Goal: Transaction & Acquisition: Purchase product/service

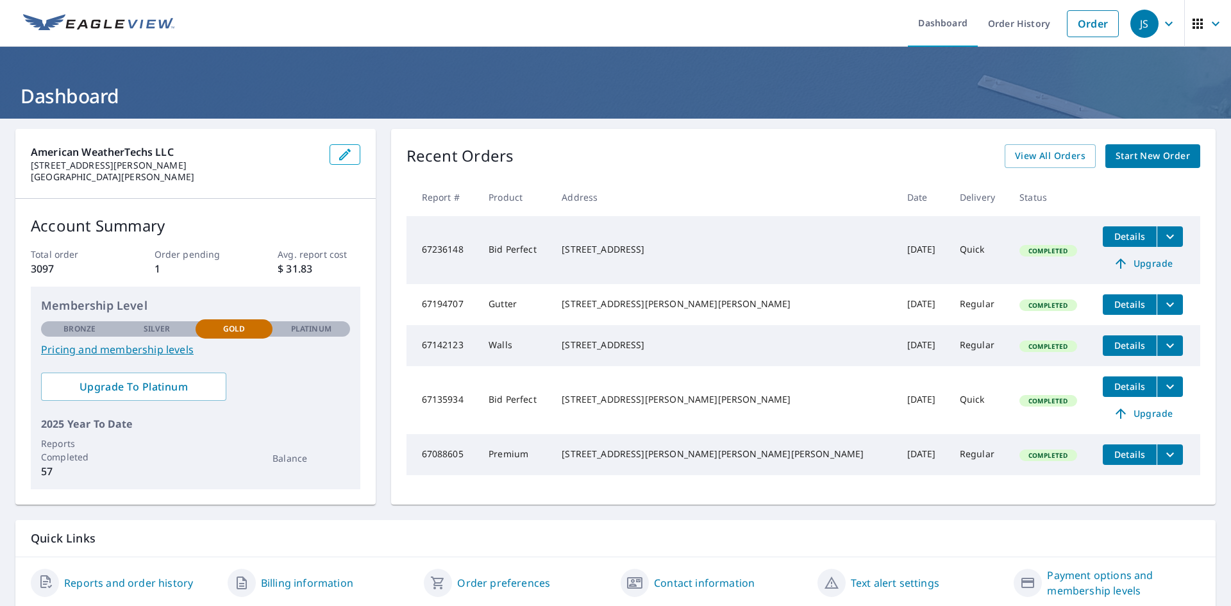
click at [1149, 159] on span "Start New Order" at bounding box center [1152, 156] width 74 height 16
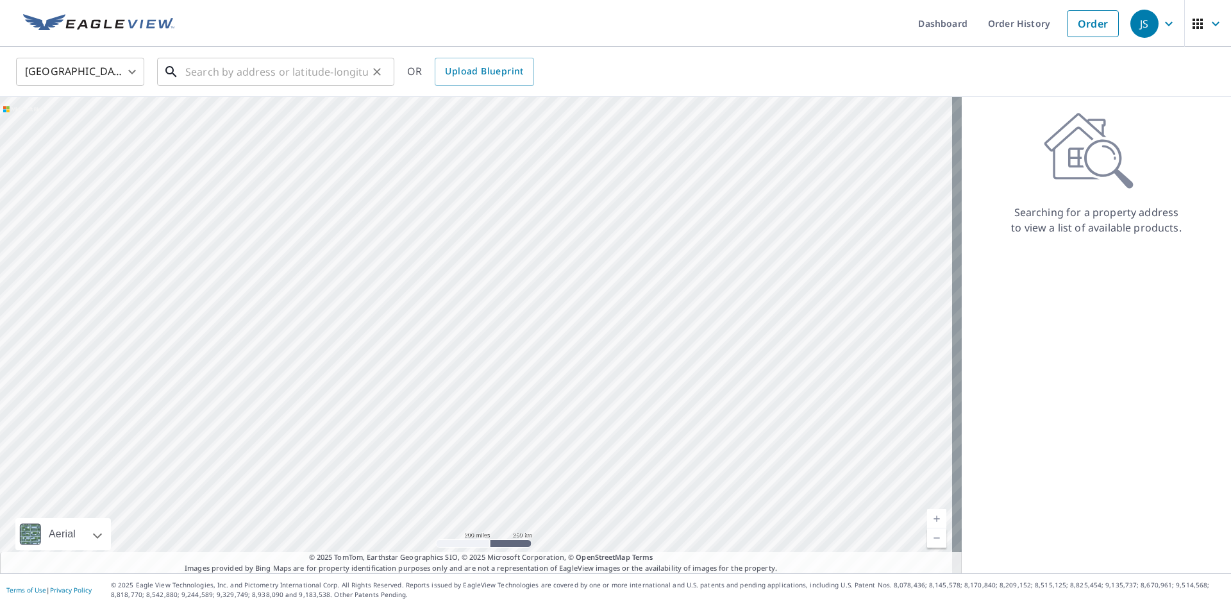
click at [213, 57] on input "text" at bounding box center [276, 72] width 183 height 36
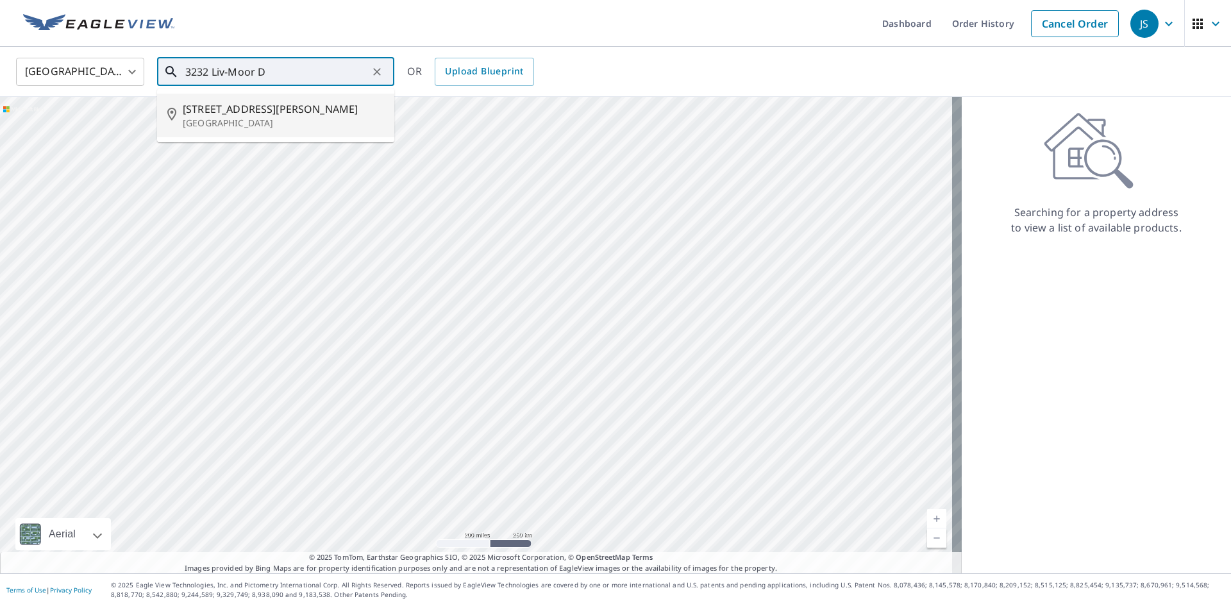
click at [246, 126] on p "[GEOGRAPHIC_DATA]" at bounding box center [283, 123] width 201 height 13
type input "[STREET_ADDRESS][PERSON_NAME][PERSON_NAME]"
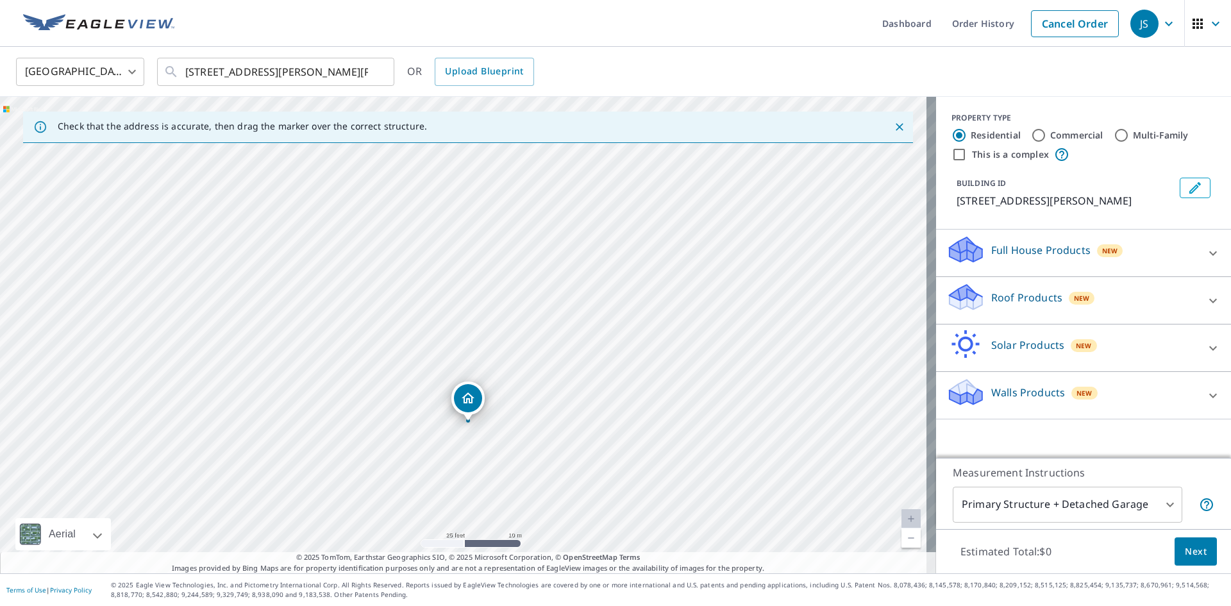
drag, startPoint x: 351, startPoint y: 428, endPoint x: 434, endPoint y: 469, distance: 92.9
click at [434, 469] on div "[STREET_ADDRESS][PERSON_NAME][PERSON_NAME]" at bounding box center [468, 335] width 936 height 476
drag, startPoint x: 468, startPoint y: 401, endPoint x: 458, endPoint y: 342, distance: 59.2
click at [1096, 303] on div "Roof Products New" at bounding box center [1071, 300] width 251 height 37
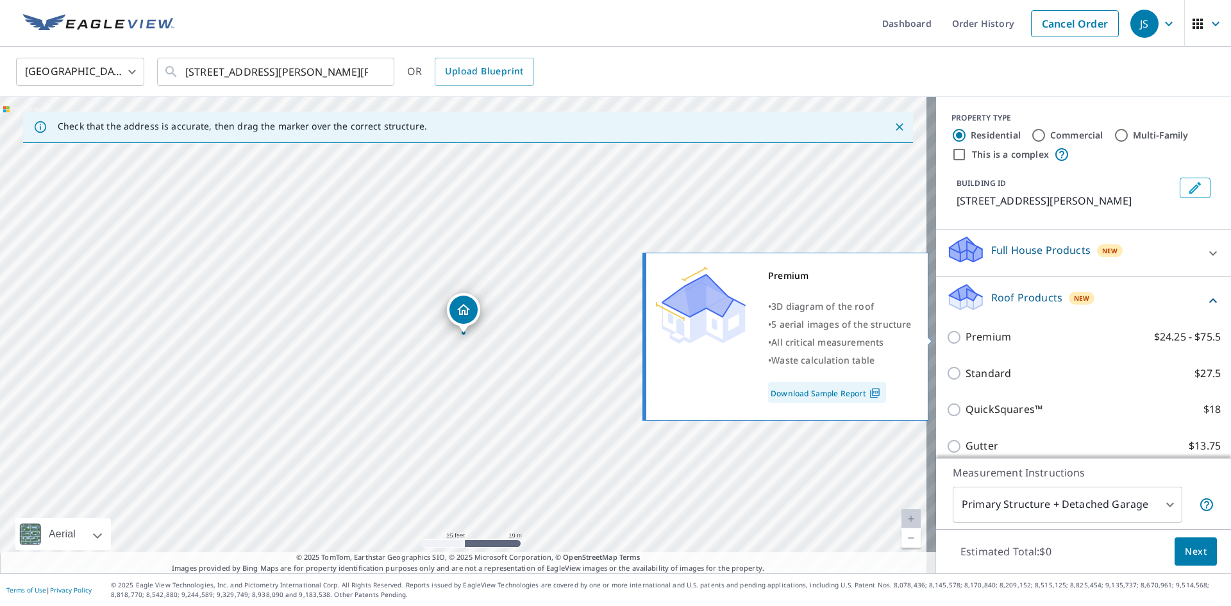
click at [946, 340] on input "Premium $24.25 - $75.5" at bounding box center [955, 337] width 19 height 15
checkbox input "true"
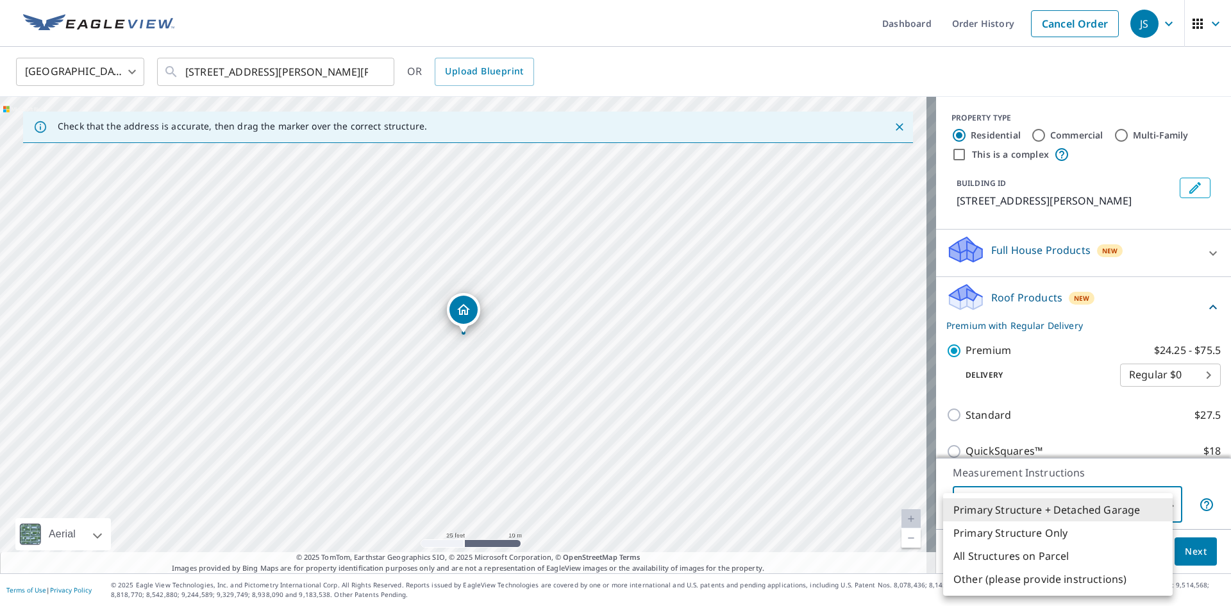
click at [1075, 499] on body "JS JS Dashboard Order History Cancel Order JS [GEOGRAPHIC_DATA] [GEOGRAPHIC_DAT…" at bounding box center [615, 303] width 1231 height 606
click at [1055, 583] on li "Other (please provide instructions)" at bounding box center [1058, 578] width 230 height 23
type input "5"
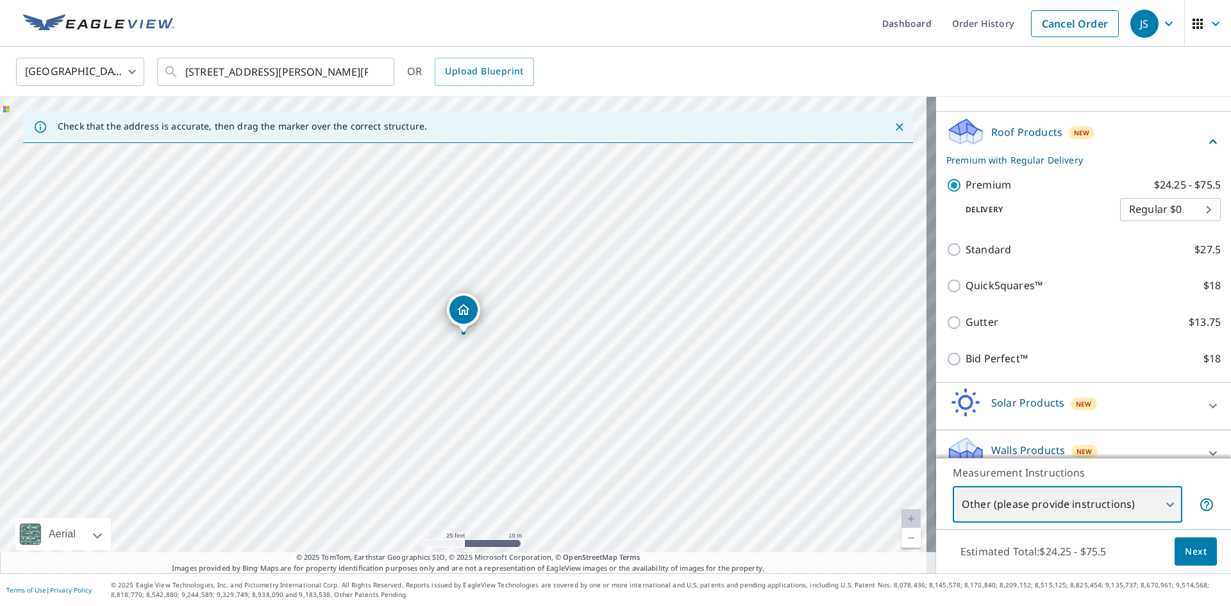
scroll to position [185, 0]
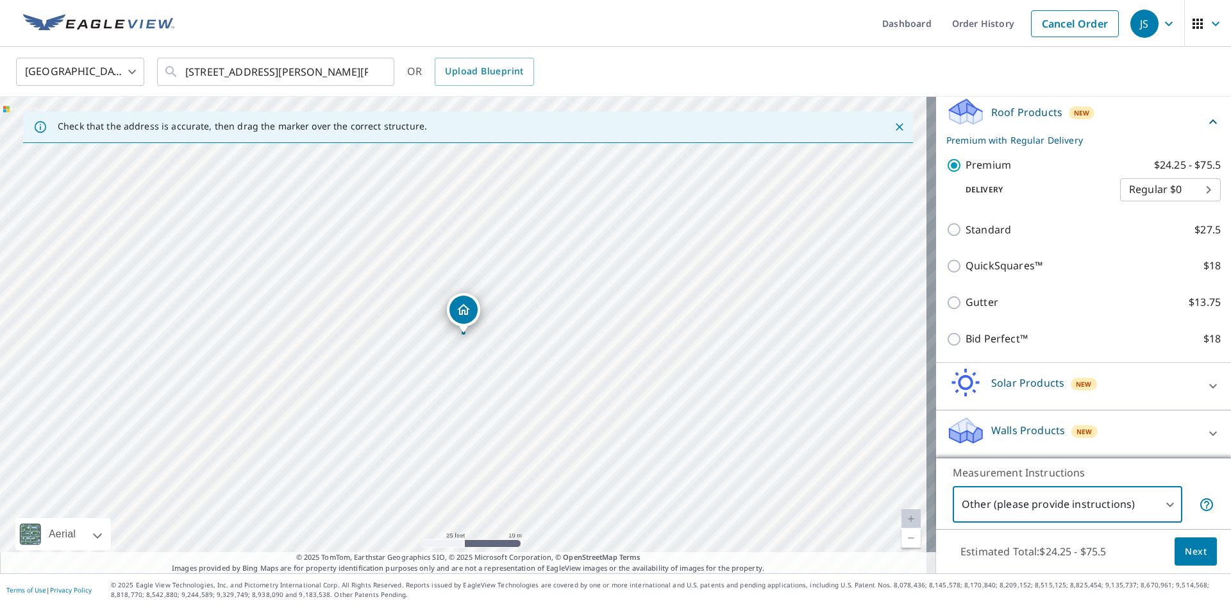
click at [1189, 556] on span "Next" at bounding box center [1196, 552] width 22 height 16
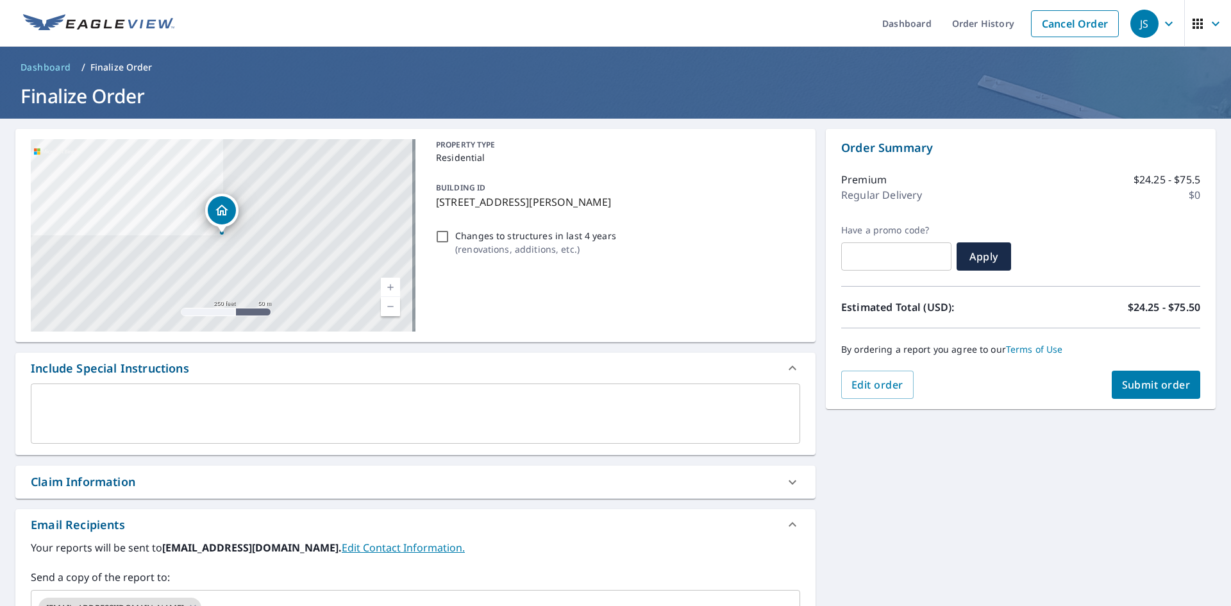
click at [173, 417] on textarea at bounding box center [415, 414] width 751 height 37
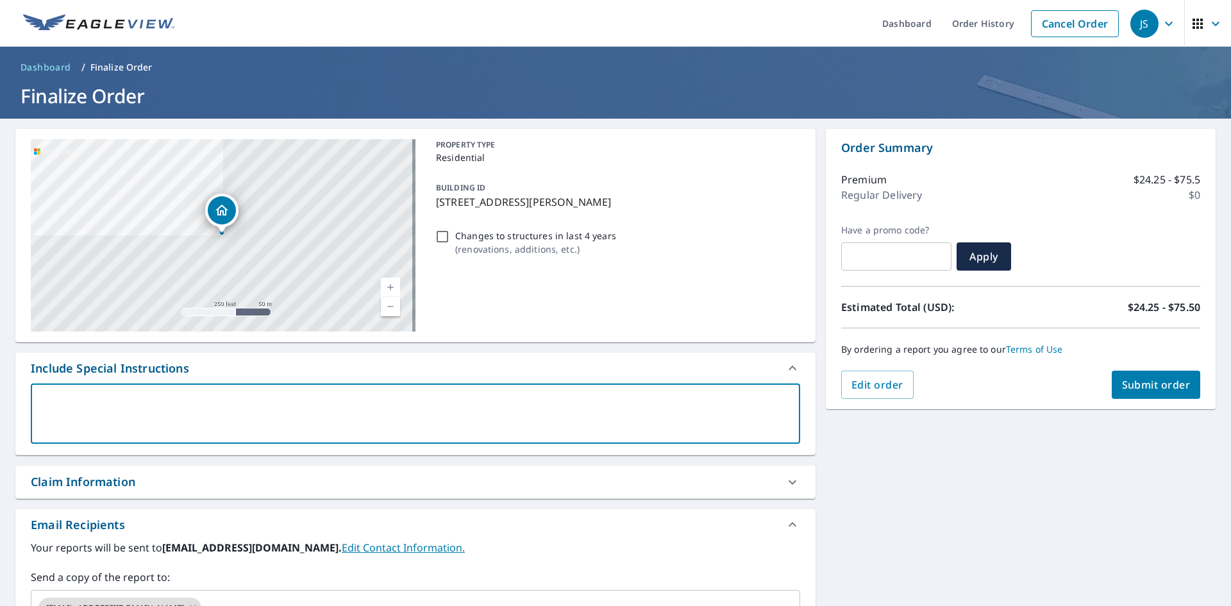
type textarea "I"
type textarea "x"
checkbox input "true"
type textarea "I"
type textarea "x"
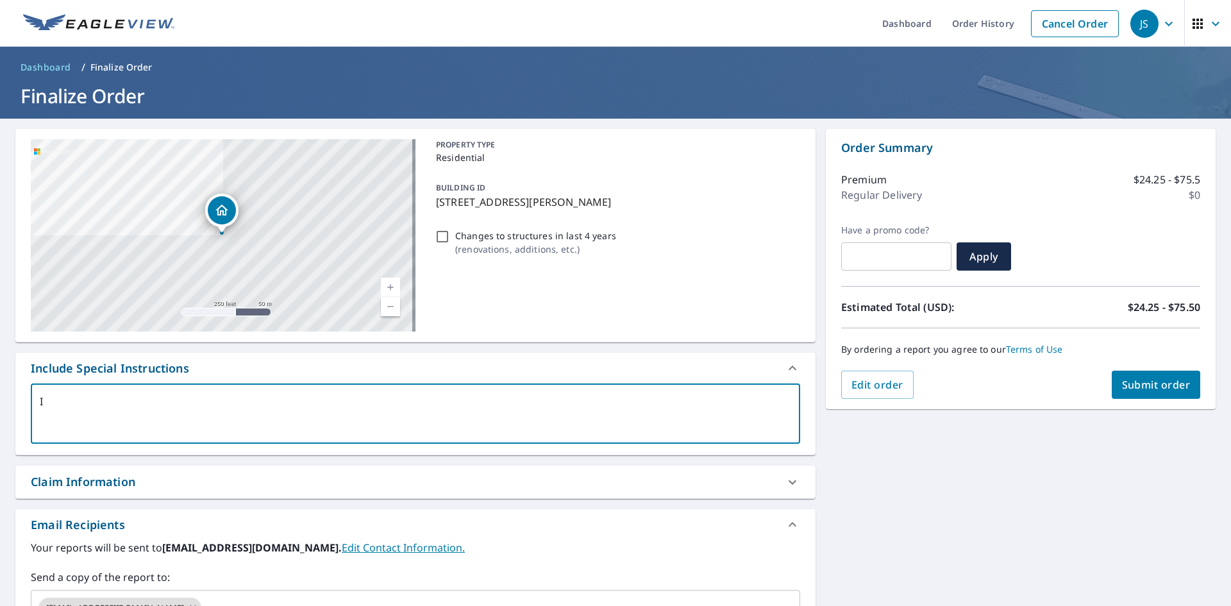
checkbox input "true"
type textarea "I o"
type textarea "x"
checkbox input "true"
type textarea "I on"
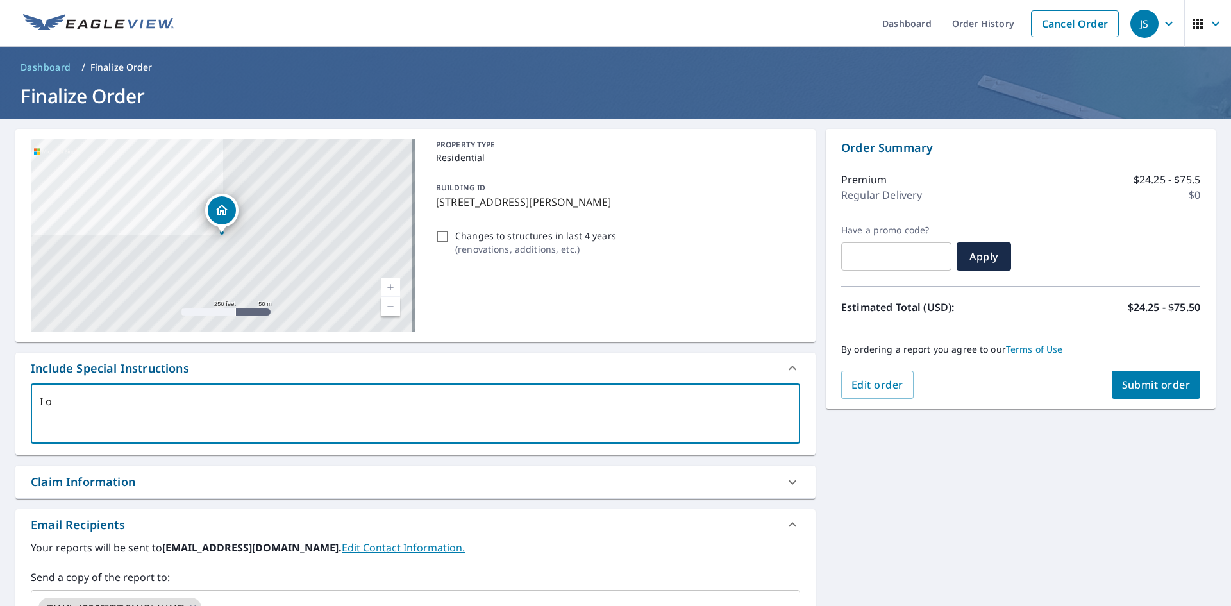
type textarea "x"
checkbox input "true"
type textarea "I onl"
type textarea "x"
checkbox input "true"
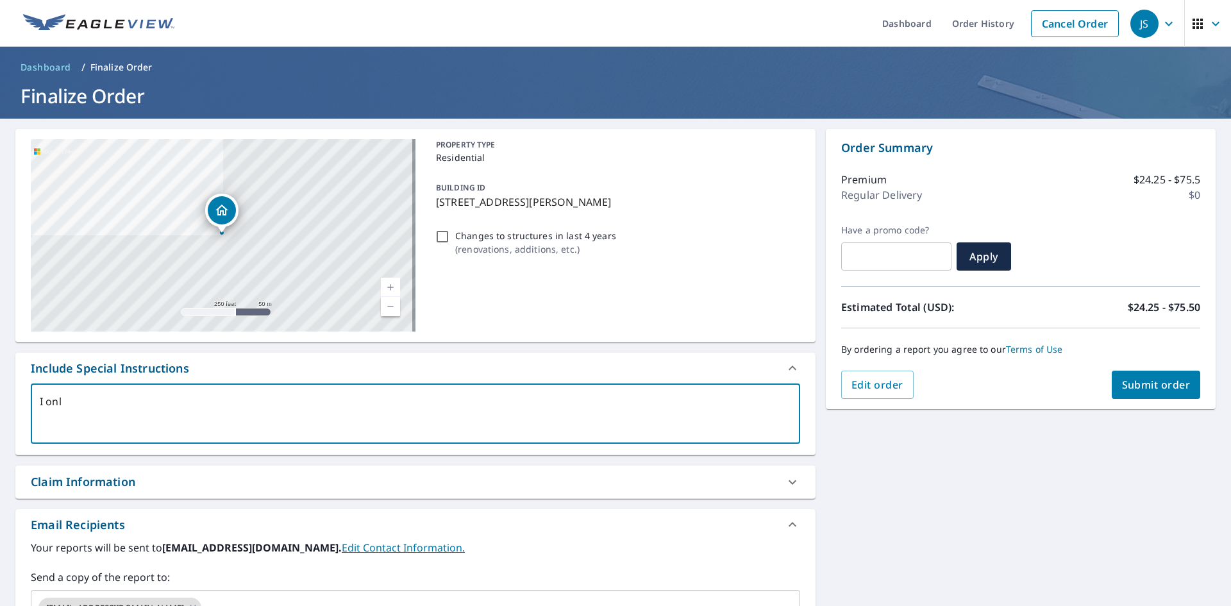
type textarea "I only"
type textarea "x"
checkbox input "true"
type textarea "I only"
type textarea "x"
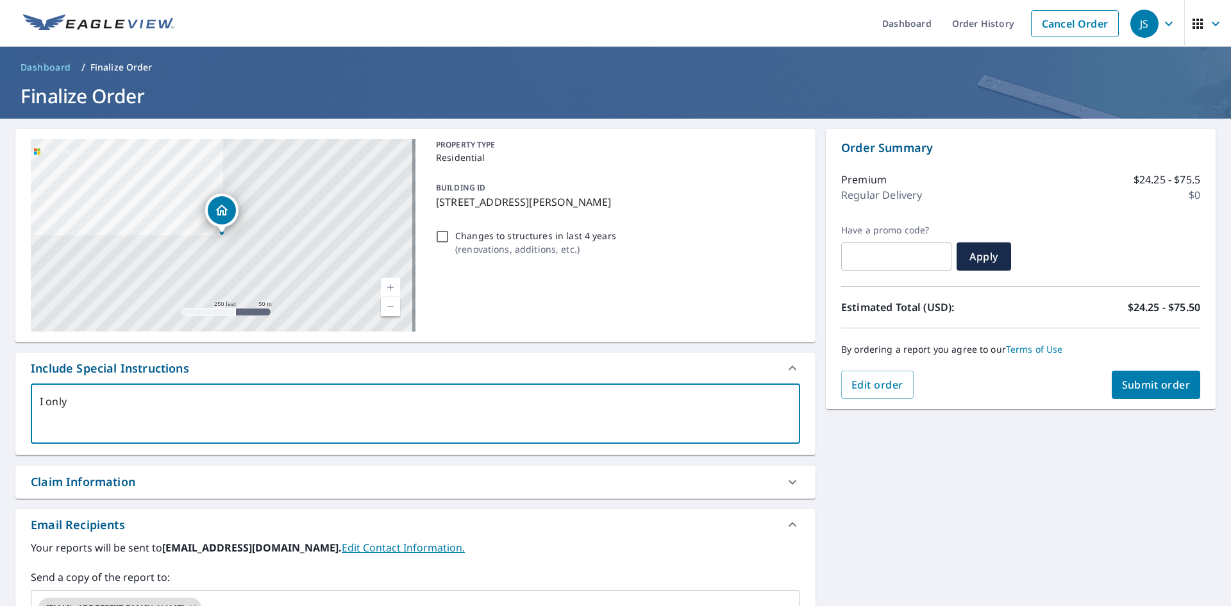
checkbox input "true"
type textarea "I only n"
type textarea "x"
checkbox input "true"
type textarea "I only ne"
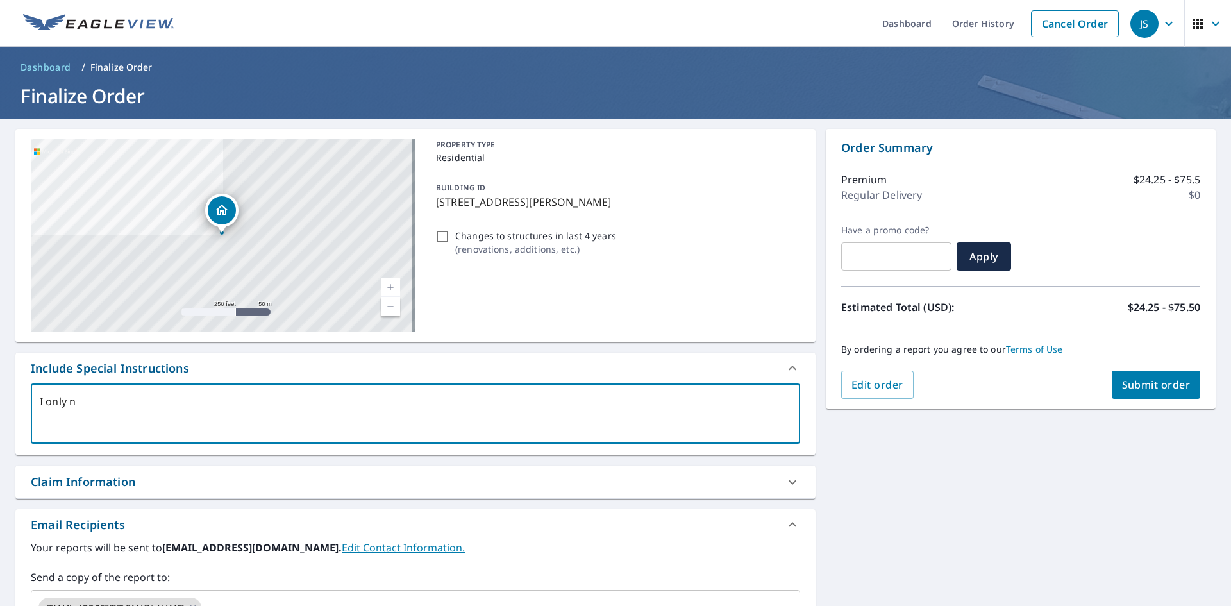
type textarea "x"
checkbox input "true"
type textarea "I only nee"
type textarea "x"
checkbox input "true"
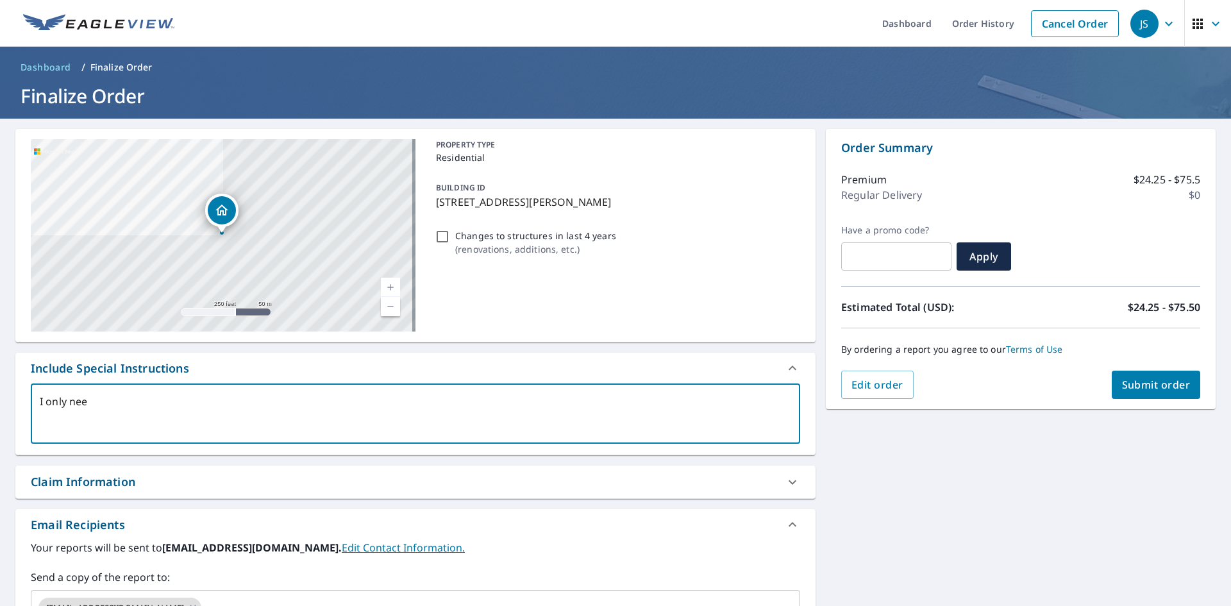
type textarea "I only need"
type textarea "x"
checkbox input "true"
type textarea "I only need"
type textarea "x"
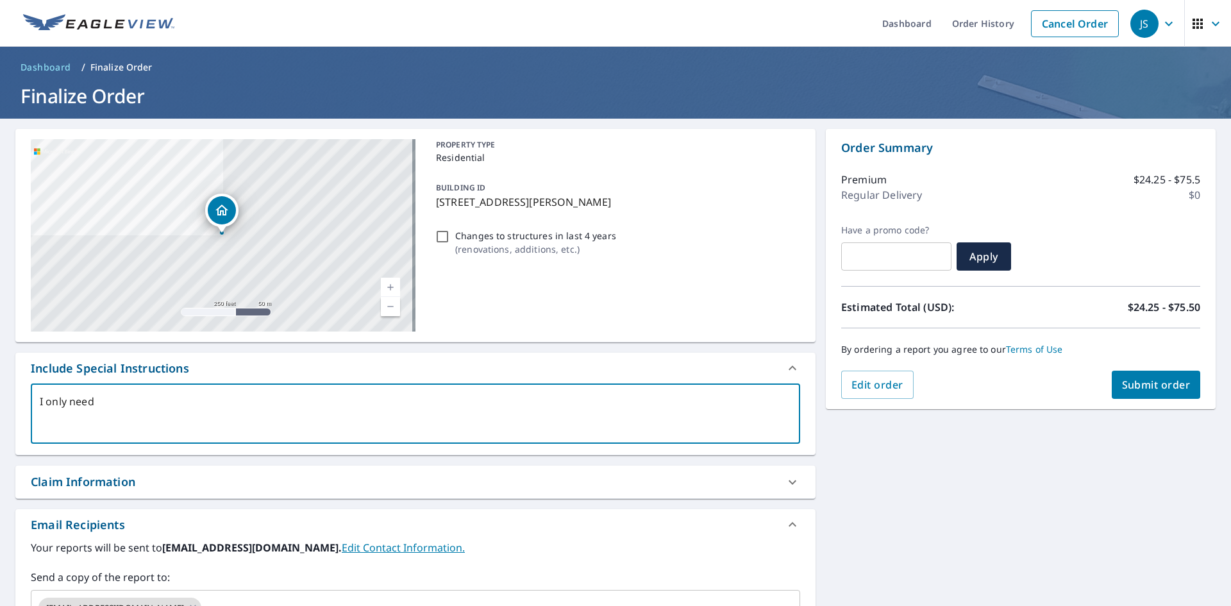
checkbox input "true"
type textarea "I only need m"
type textarea "x"
checkbox input "true"
type textarea "I only need me"
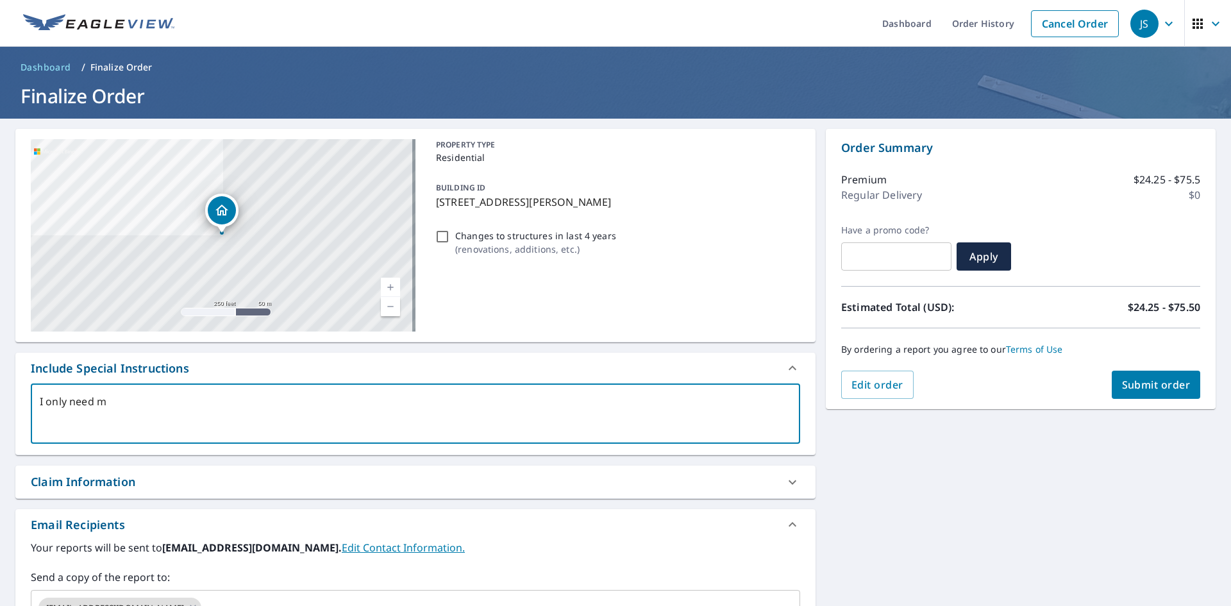
type textarea "x"
checkbox input "true"
type textarea "I only need mea"
type textarea "x"
checkbox input "true"
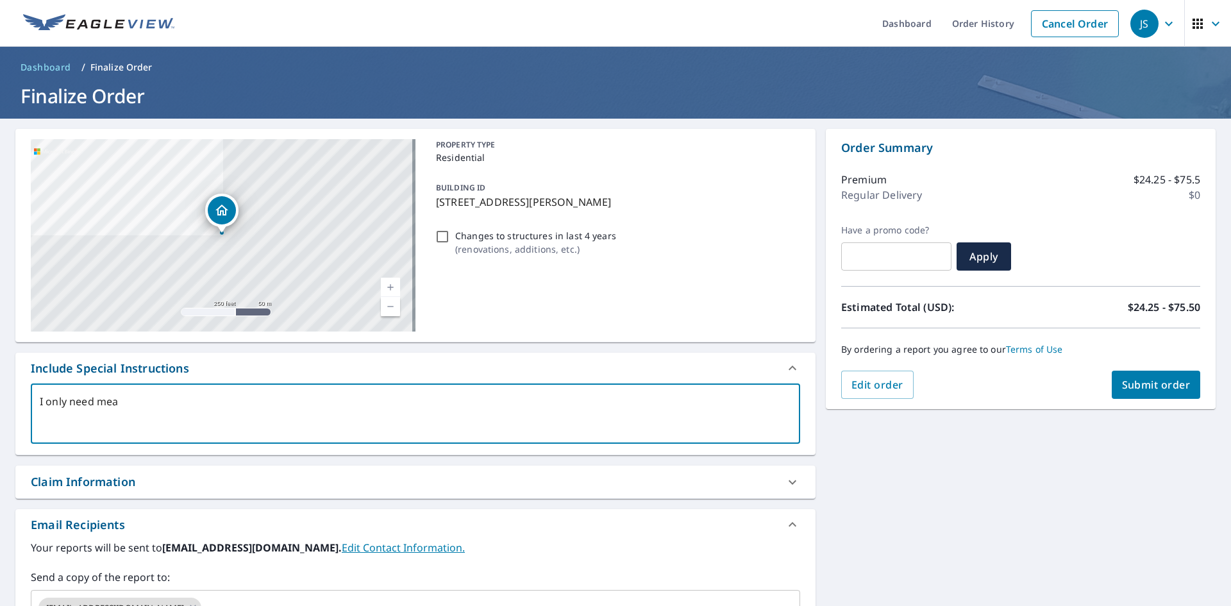
type textarea "I only need meau"
type textarea "x"
checkbox input "true"
type textarea "I only need meaus"
type textarea "x"
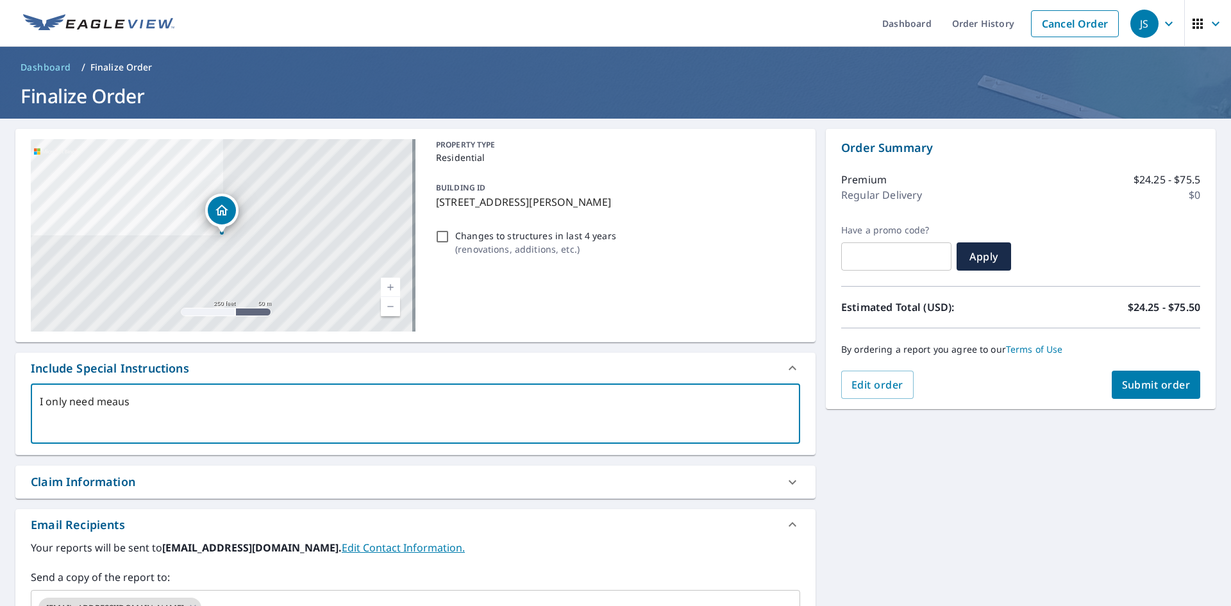
checkbox input "true"
type textarea "I only need meausr"
type textarea "x"
checkbox input "true"
type textarea "I only need meausre"
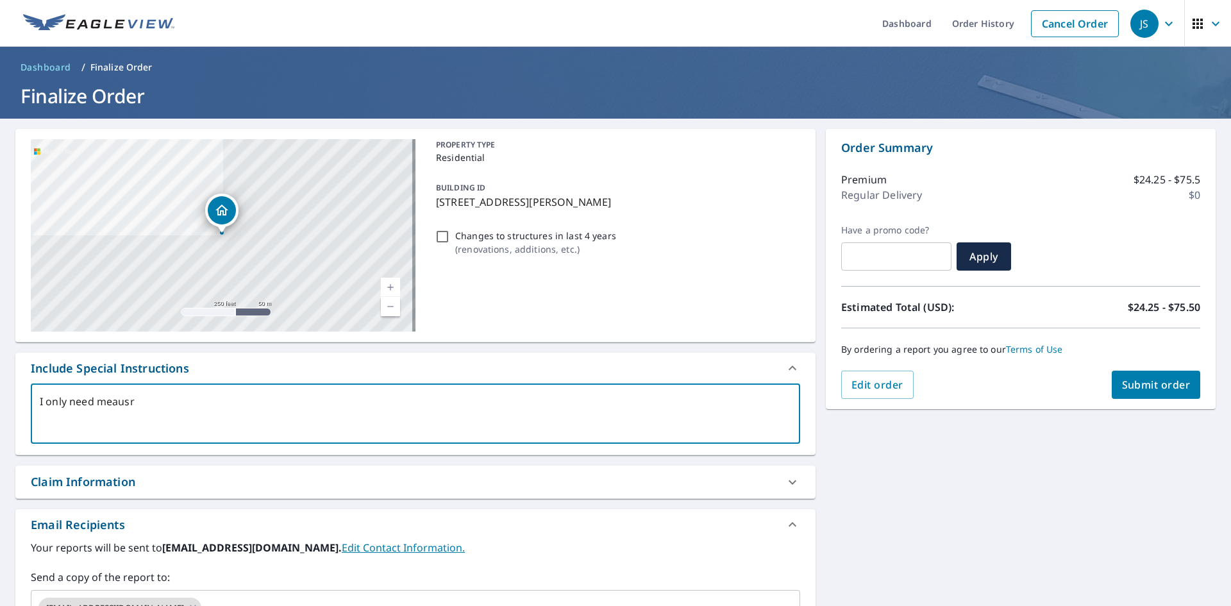
type textarea "x"
checkbox input "true"
type textarea "I only need meausrem"
type textarea "x"
checkbox input "true"
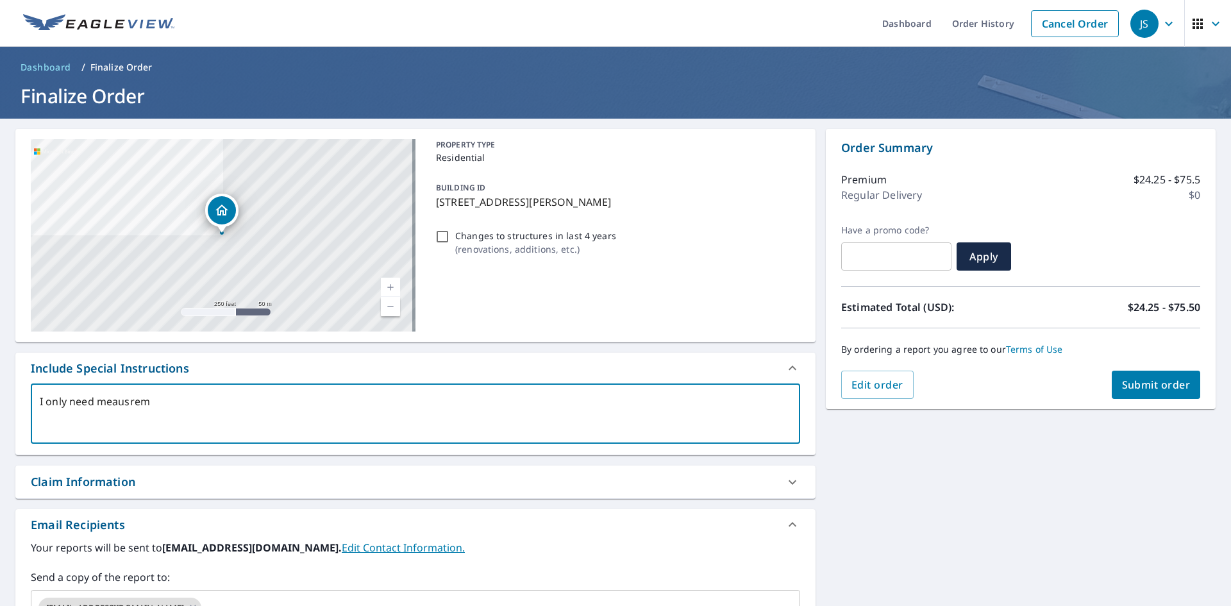
type textarea "I only need meausreme"
type textarea "x"
checkbox input "true"
type textarea "I only need meausremen"
type textarea "x"
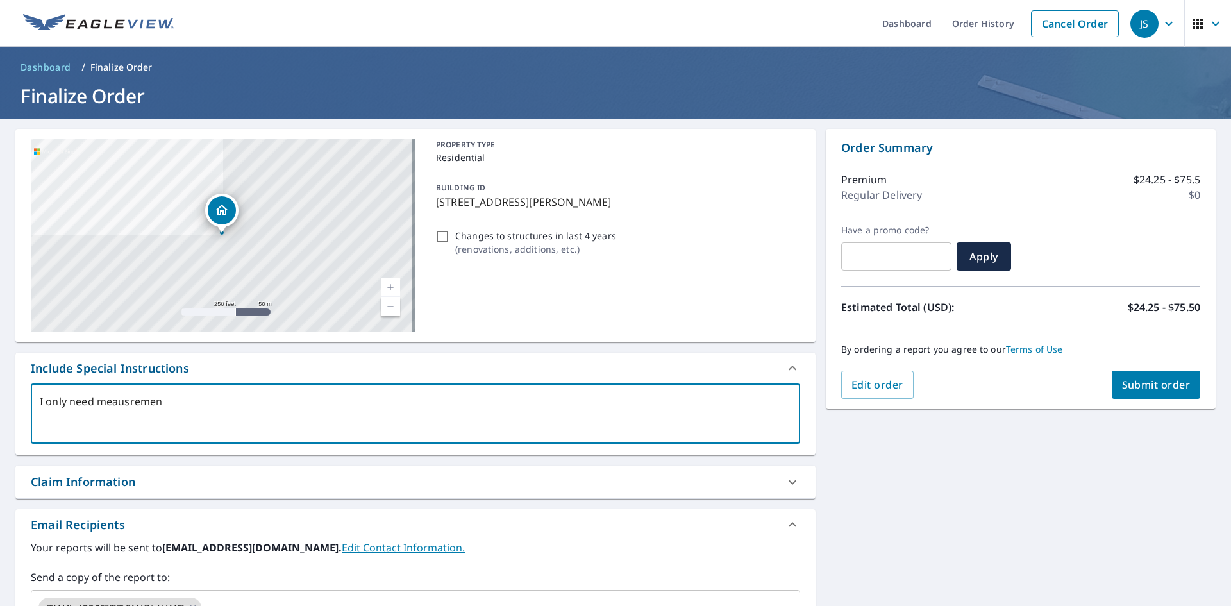
checkbox input "true"
type textarea "I only need meausrement"
type textarea "x"
checkbox input "true"
type textarea "I only need meausrements"
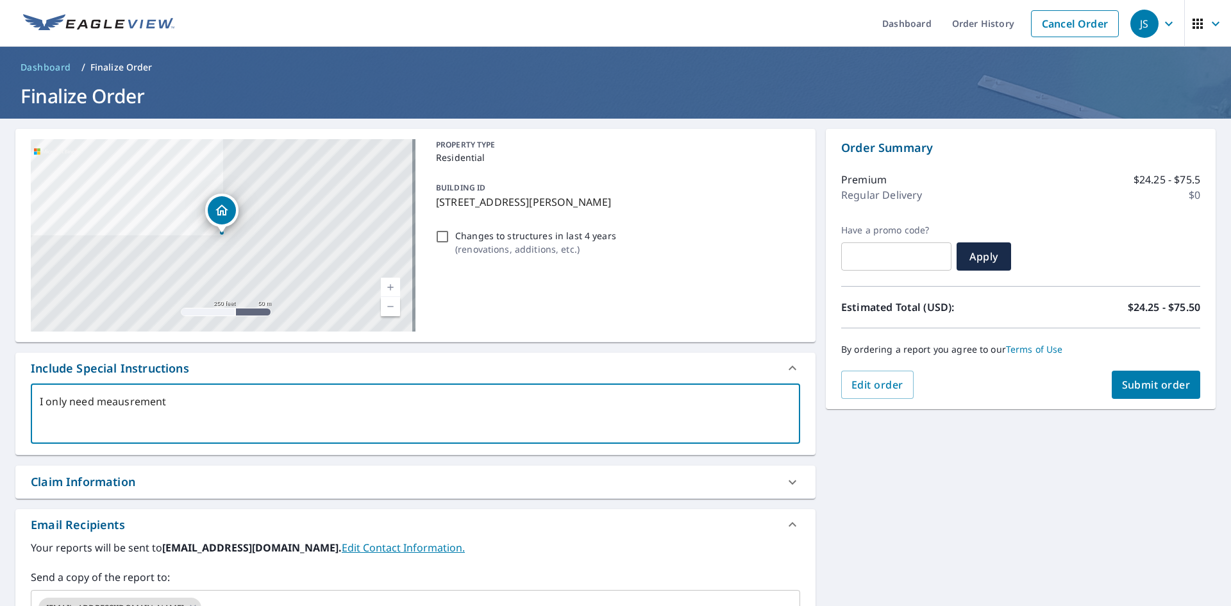
type textarea "x"
checkbox input "true"
type textarea "I only need meausrements"
type textarea "x"
checkbox input "true"
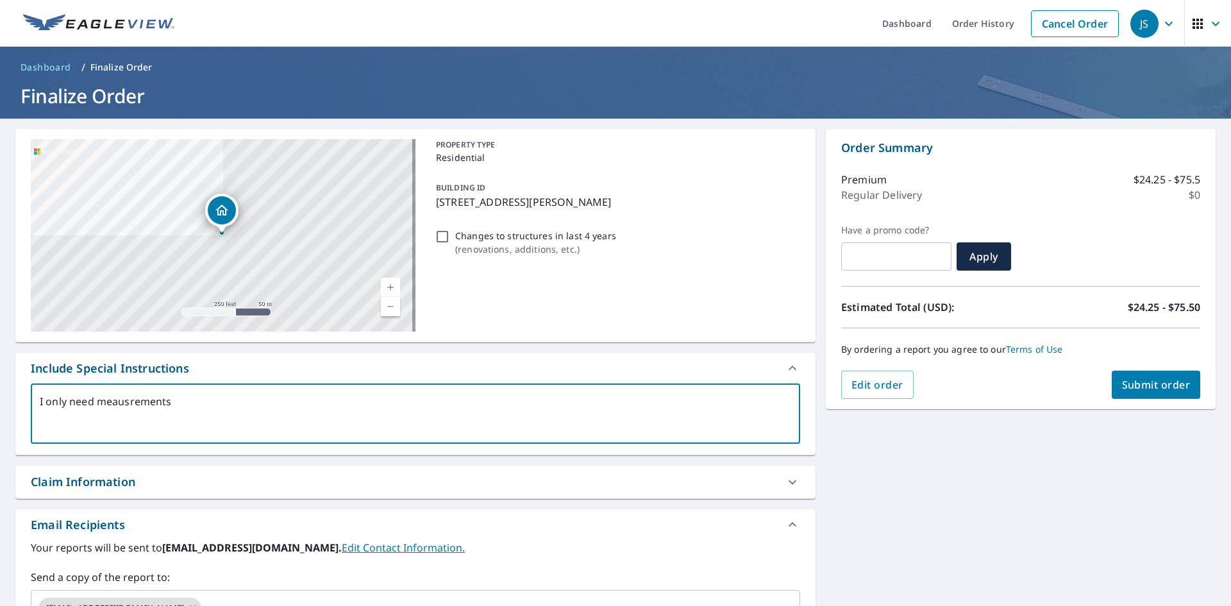
type textarea "I only need meausrements"
type textarea "x"
checkbox input "true"
type textarea "I only need meausrement"
type textarea "x"
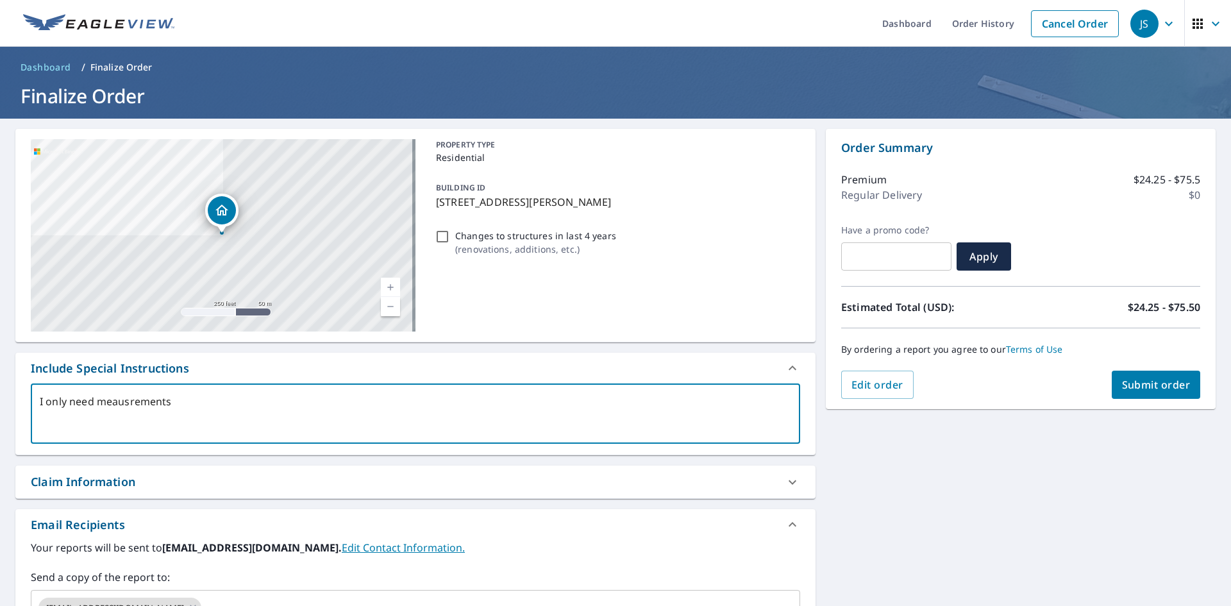
checkbox input "true"
type textarea "I only need meausremen"
type textarea "x"
checkbox input "true"
type textarea "I only need meausreme"
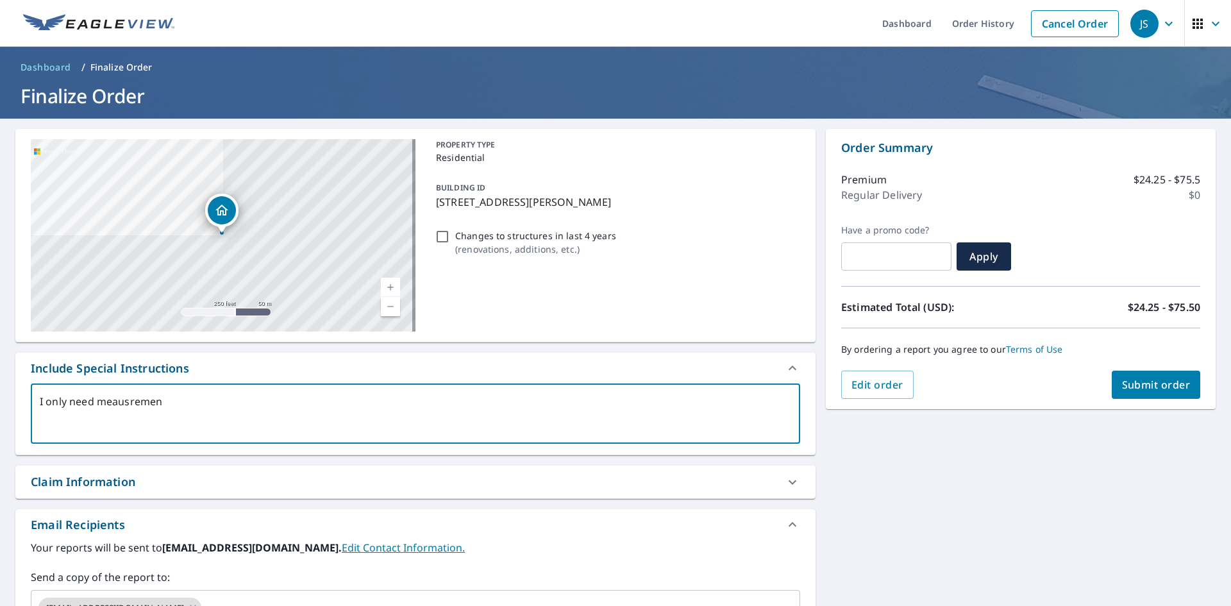
type textarea "x"
checkbox input "true"
type textarea "I only need meausrem"
type textarea "x"
checkbox input "true"
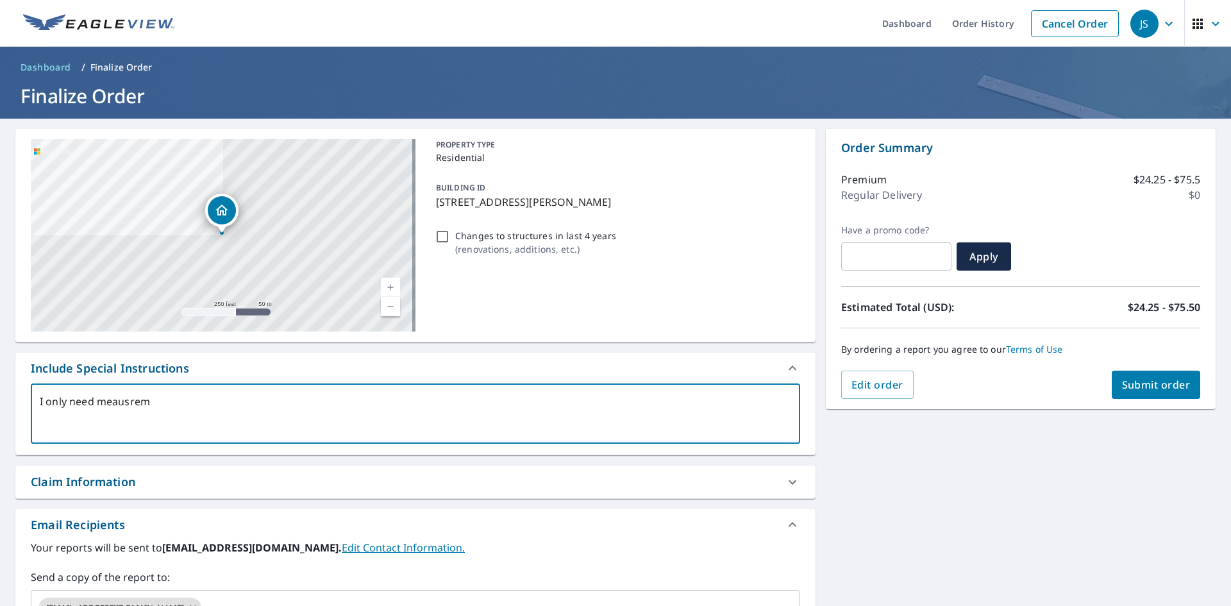
type textarea "I only need meausre"
type textarea "x"
checkbox input "true"
type textarea "I only need meausr"
type textarea "x"
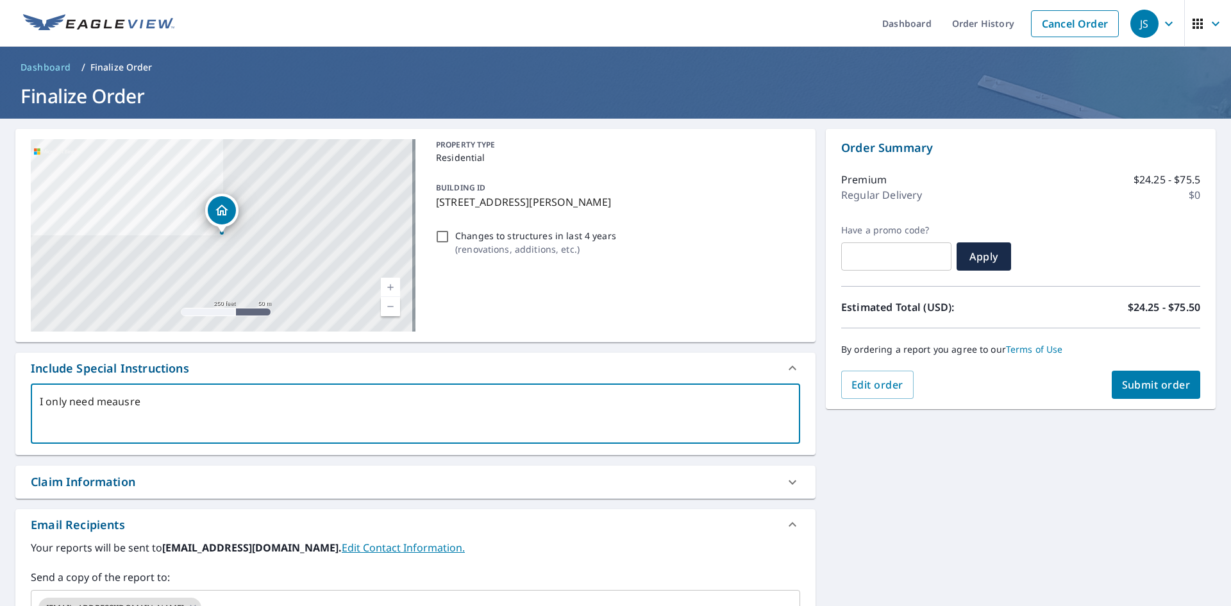
checkbox input "true"
type textarea "I only need meaus"
type textarea "x"
checkbox input "true"
type textarea "I only need meau"
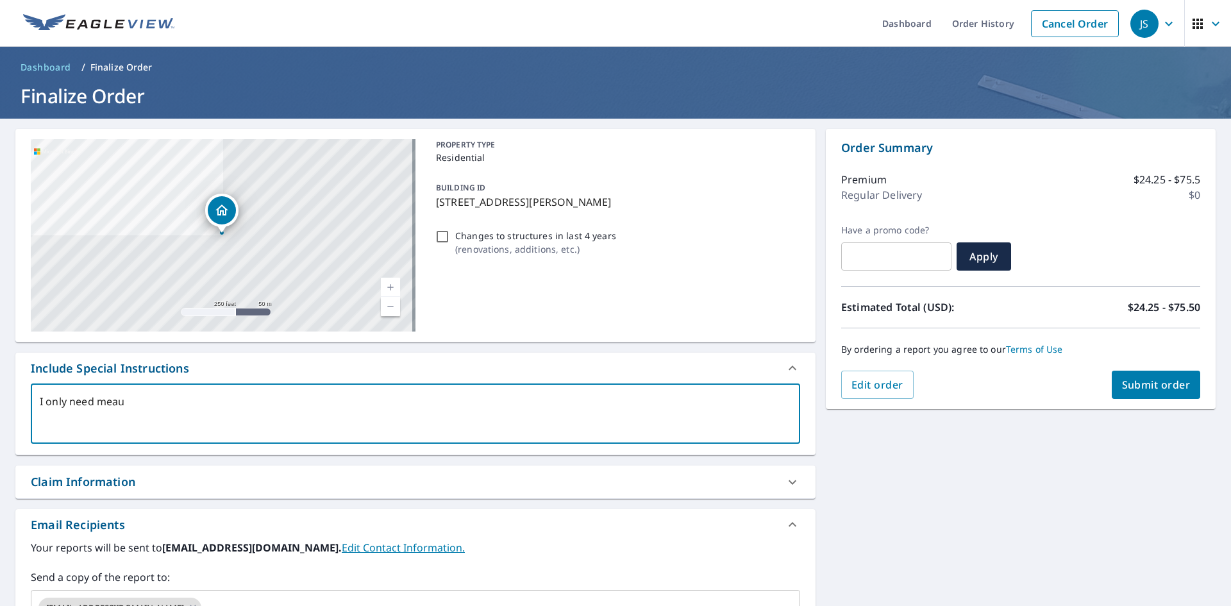
type textarea "x"
checkbox input "true"
type textarea "I only need mea"
type textarea "x"
checkbox input "true"
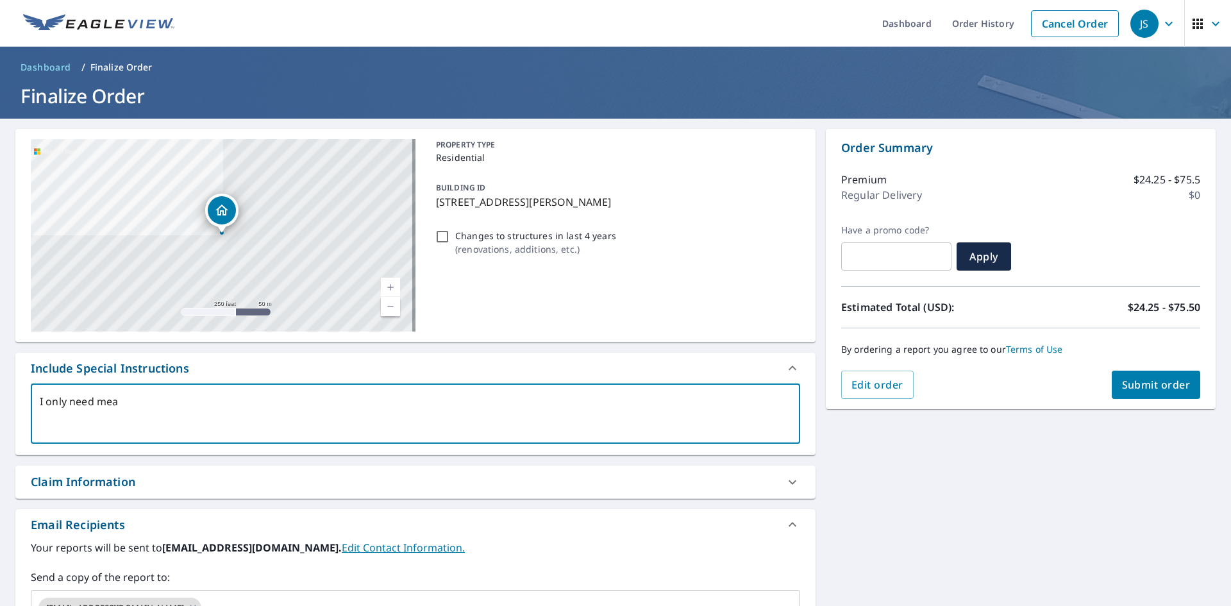
type textarea "I only need meas"
type textarea "x"
checkbox input "true"
type textarea "I only need measu"
type textarea "x"
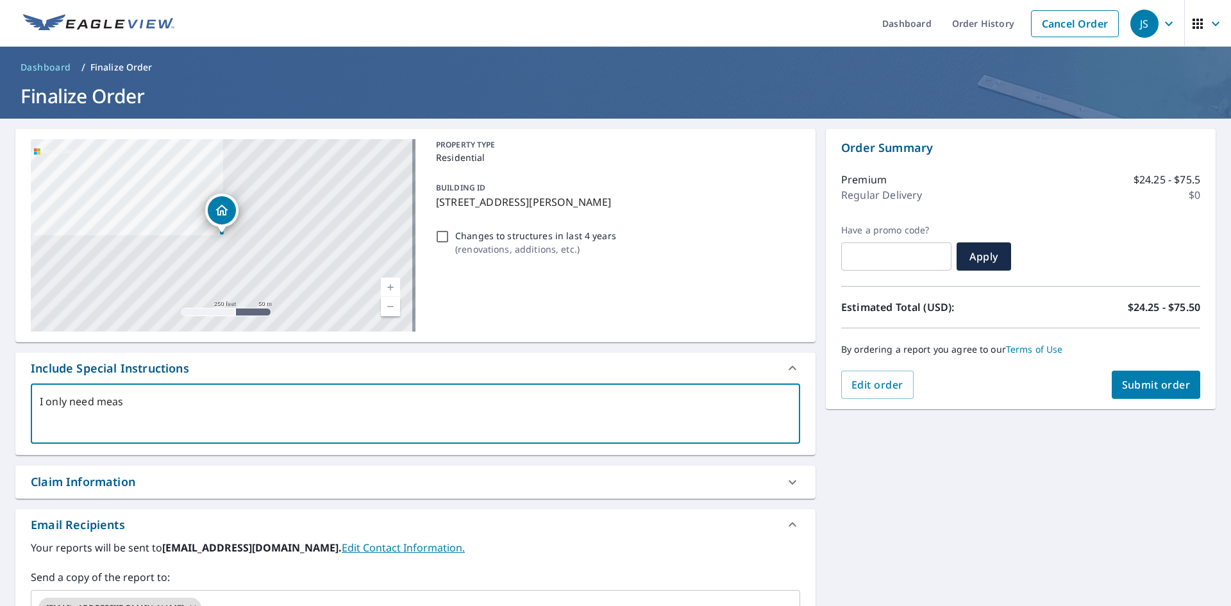
checkbox input "true"
type textarea "I only need measur"
type textarea "x"
checkbox input "true"
type textarea "I only need measure"
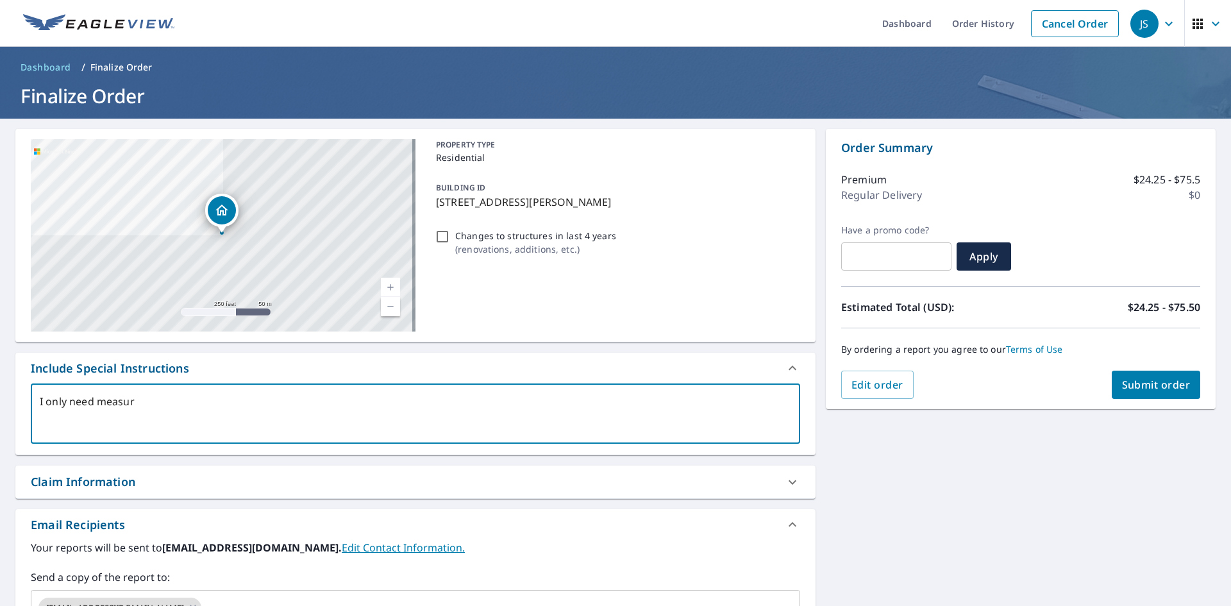
type textarea "x"
checkbox input "true"
type textarea "I only need measurem"
type textarea "x"
checkbox input "true"
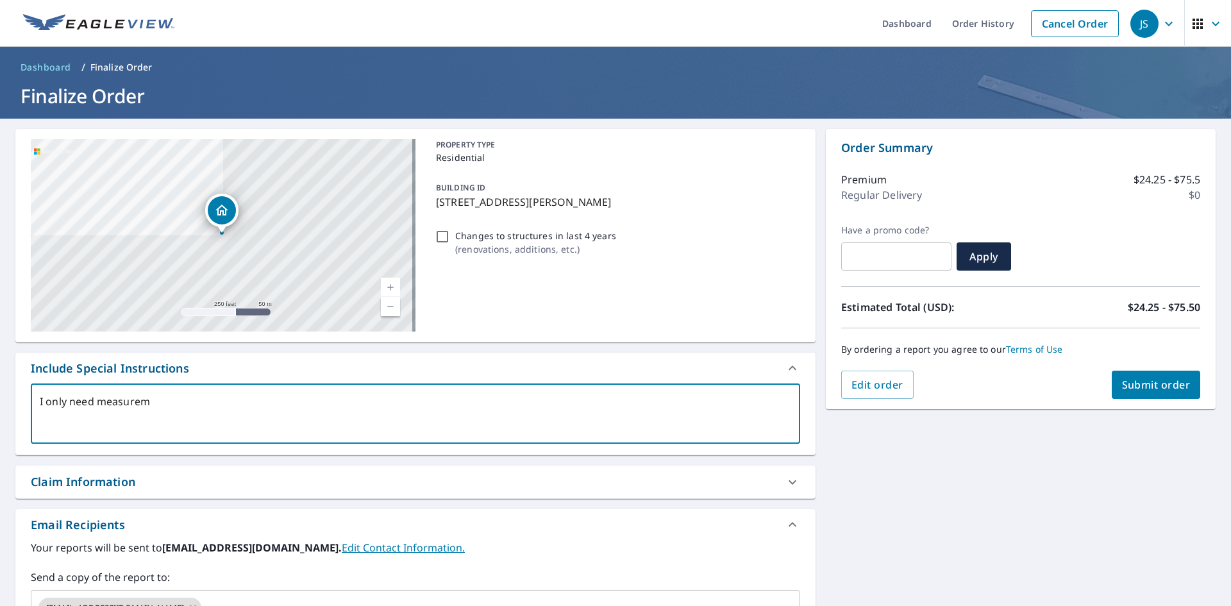
type textarea "I only need measureme"
type textarea "x"
checkbox input "true"
type textarea "I only need measuremen"
type textarea "x"
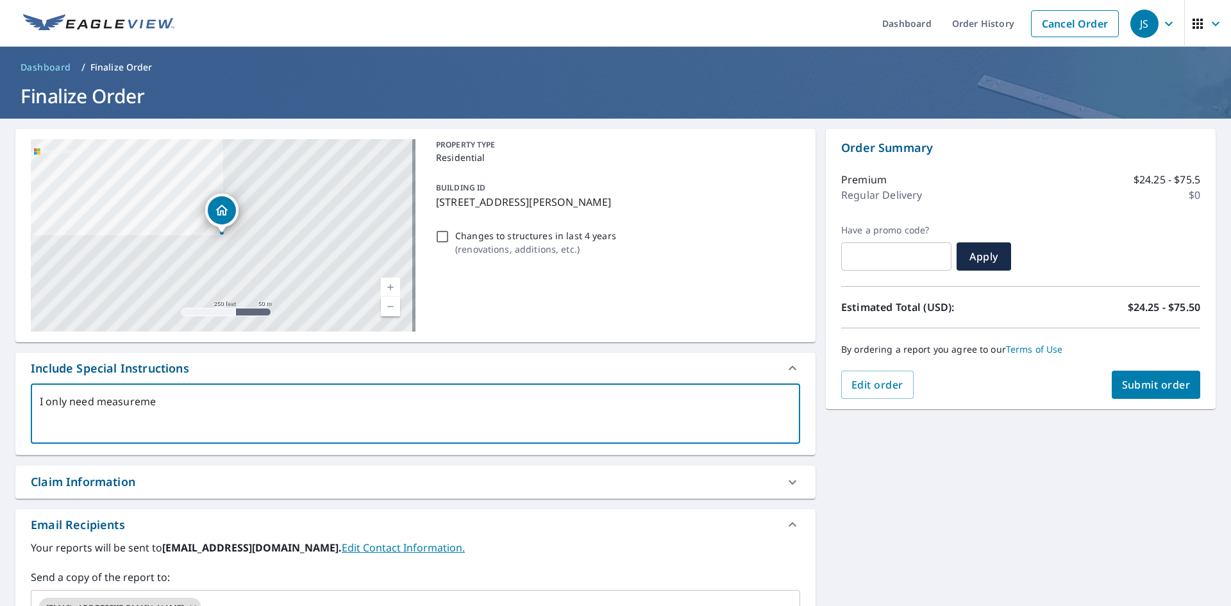
checkbox input "true"
type textarea "I only need measurement"
type textarea "x"
checkbox input "true"
type textarea "I only need measurements"
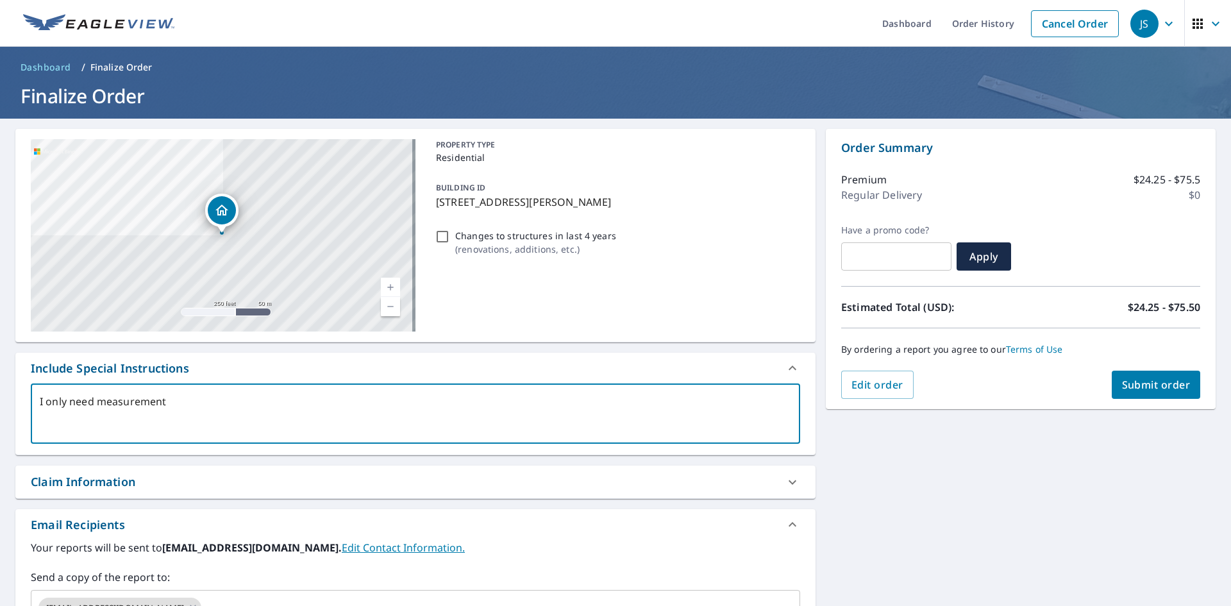
type textarea "x"
checkbox input "true"
type textarea "I only need measurements"
type textarea "x"
checkbox input "true"
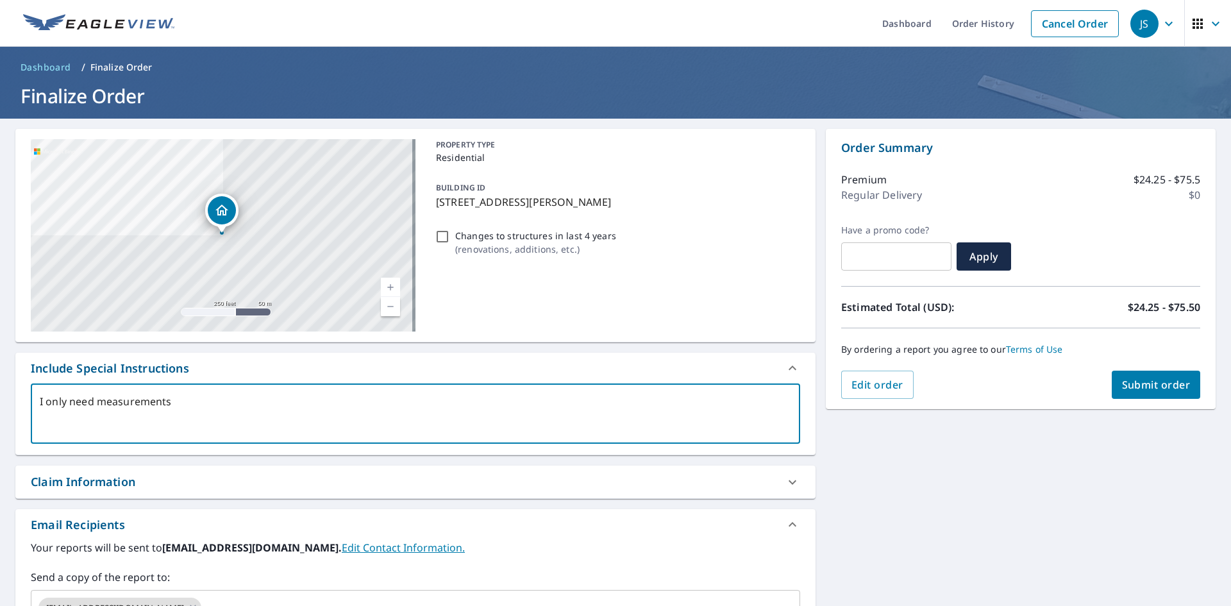
type textarea "I only need measurements o"
type textarea "x"
checkbox input "true"
type textarea "I only need measurements of"
type textarea "x"
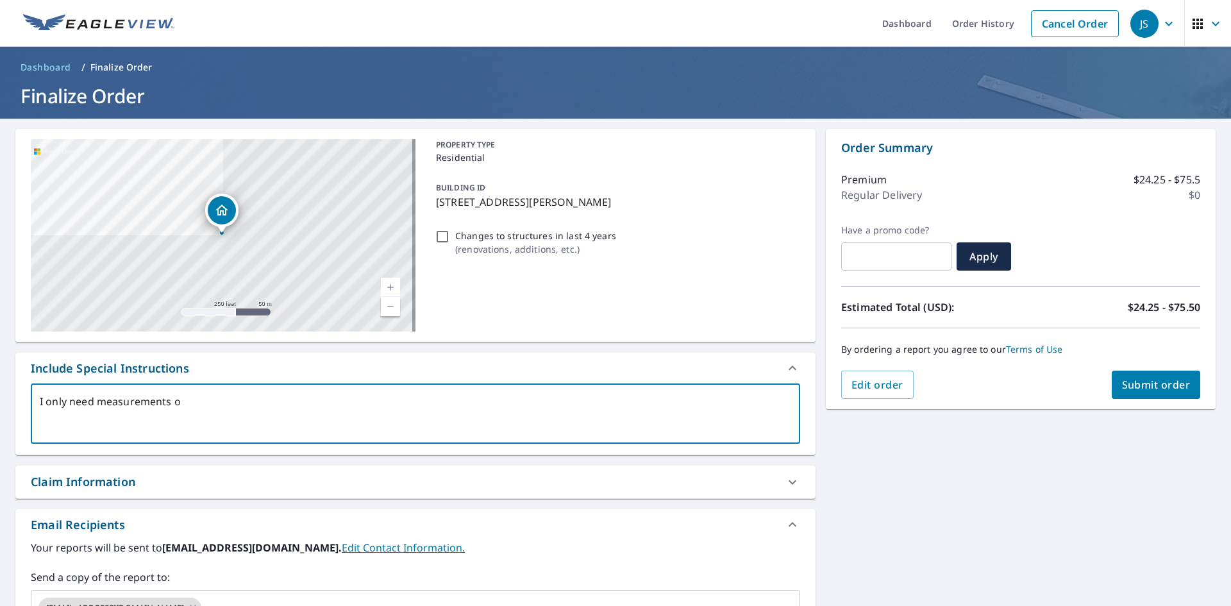
checkbox input "true"
type textarea "I only need measurements of"
type textarea "x"
checkbox input "true"
type textarea "I only need measurements of t"
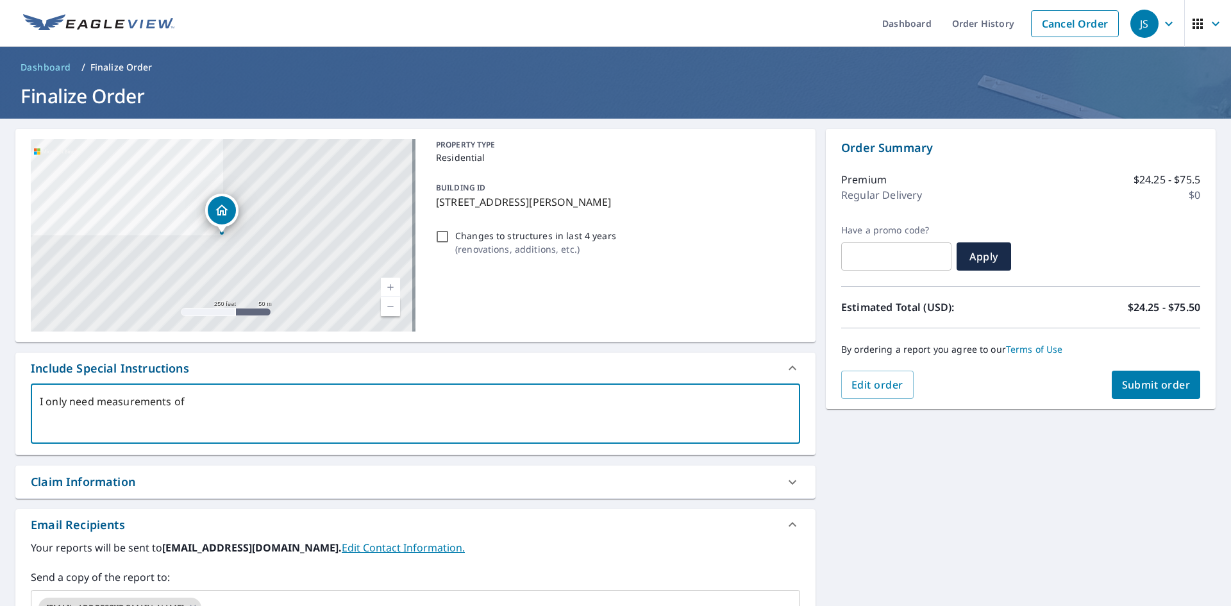
type textarea "x"
checkbox input "true"
type textarea "I only need measurements of th"
type textarea "x"
checkbox input "true"
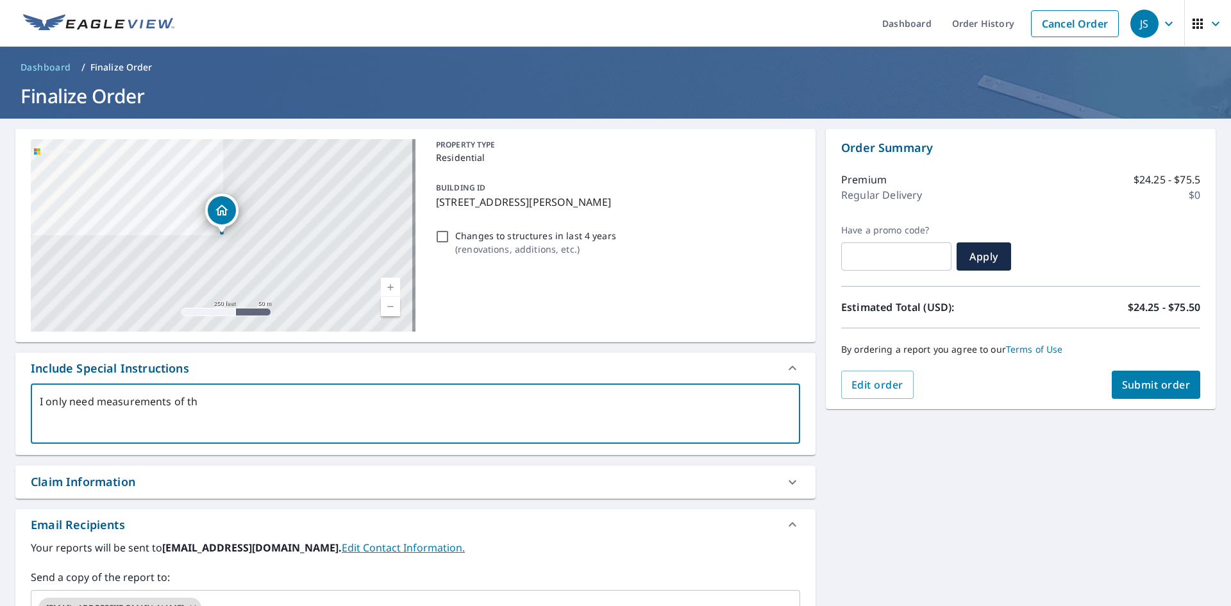
type textarea "I only need measurements of the"
type textarea "x"
checkbox input "true"
type textarea "I only need measurements of the"
type textarea "x"
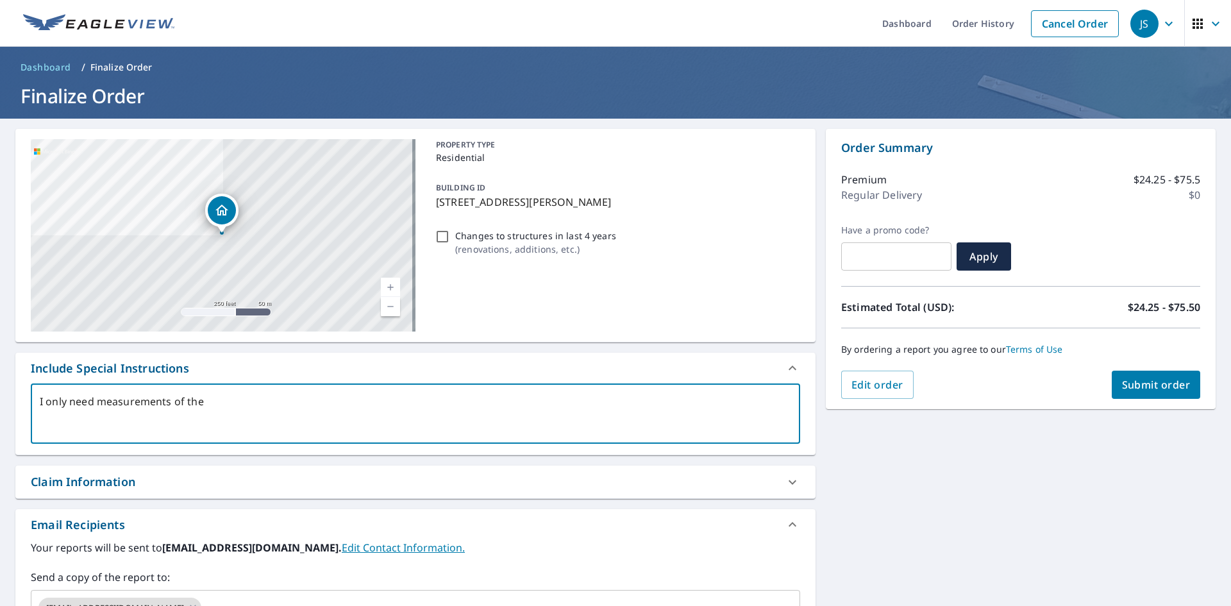
checkbox input "true"
type textarea "I only need measurements of the d"
type textarea "x"
checkbox input "true"
type textarea "I only need measurements of the de"
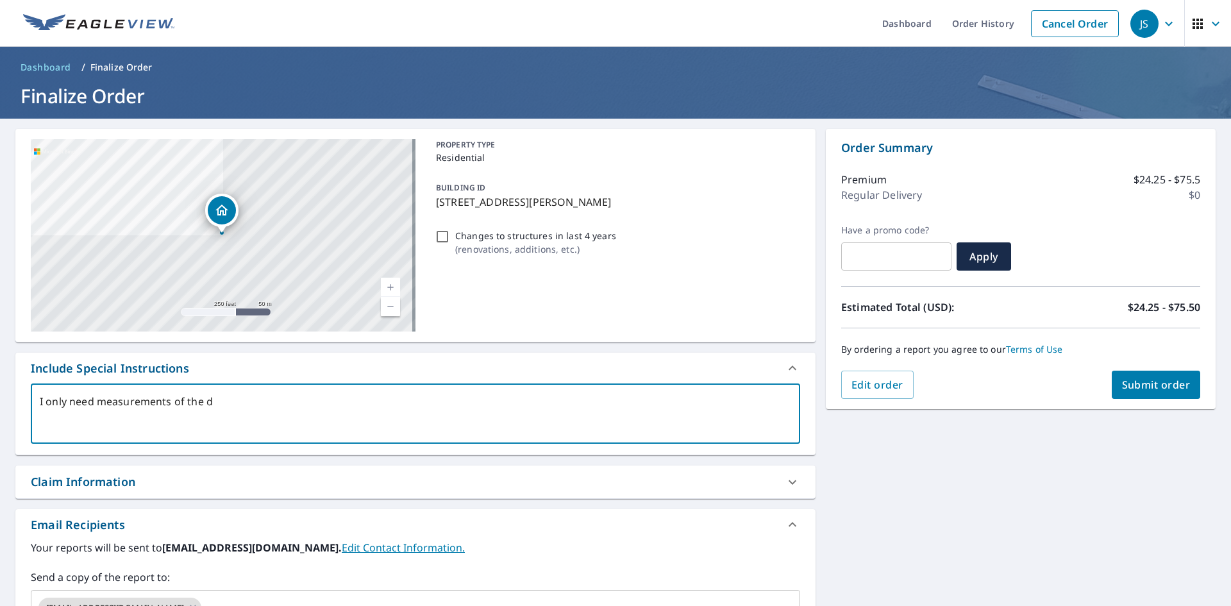
type textarea "x"
checkbox input "true"
type textarea "I only need measurements of the det"
type textarea "x"
checkbox input "true"
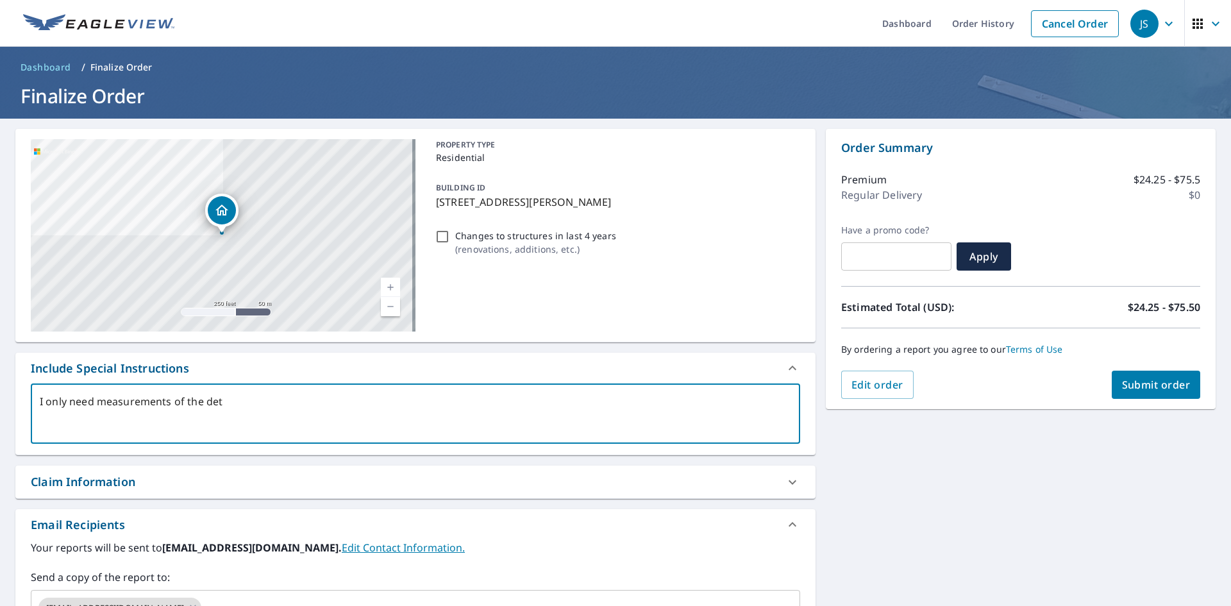
type textarea "I only need measurements of the deta"
type textarea "x"
checkbox input "true"
type textarea "I only need measurements of the detac"
type textarea "x"
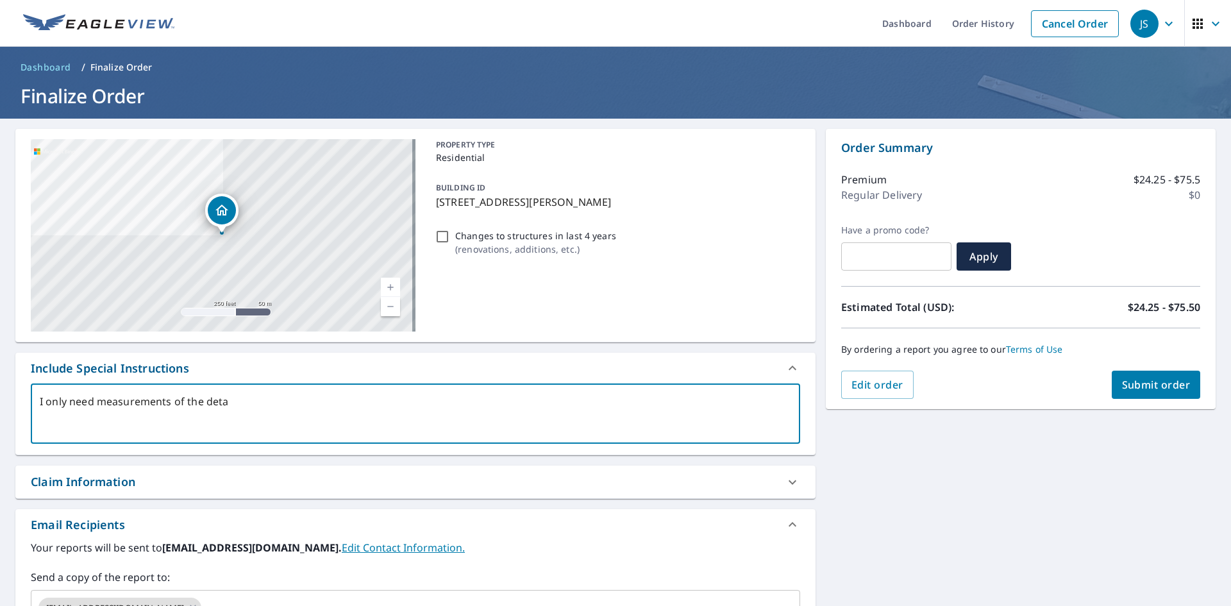
checkbox input "true"
type textarea "I only need measurements of the detach"
type textarea "x"
checkbox input "true"
type textarea "I only need measurements of the detache"
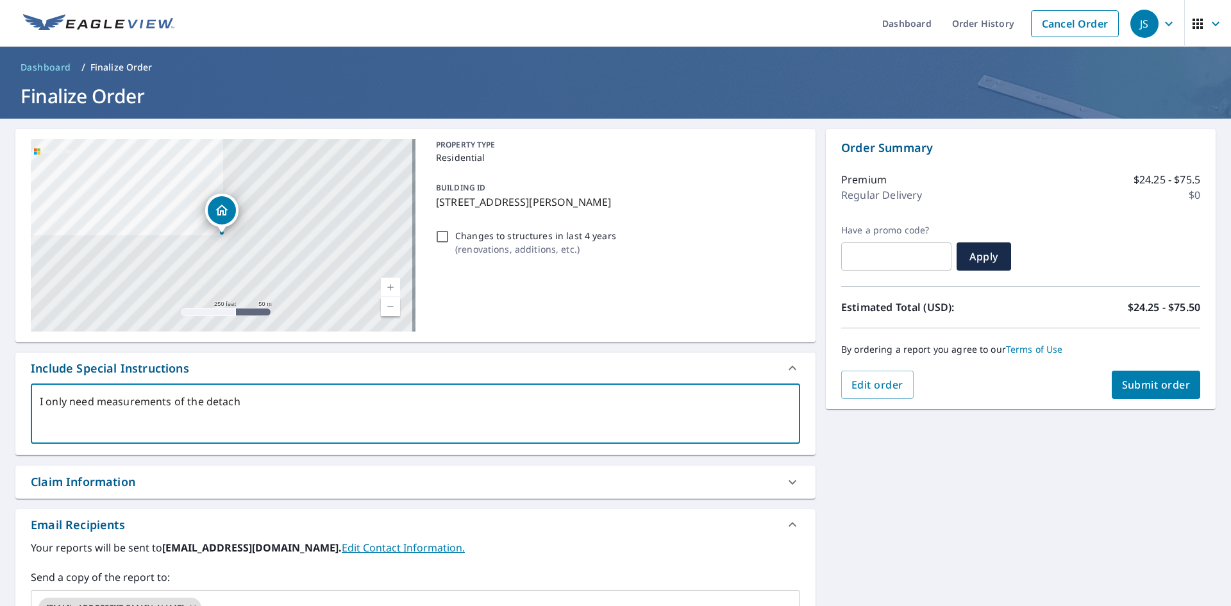
type textarea "x"
checkbox input "true"
type textarea "I only need measurements of the detached"
type textarea "x"
checkbox input "true"
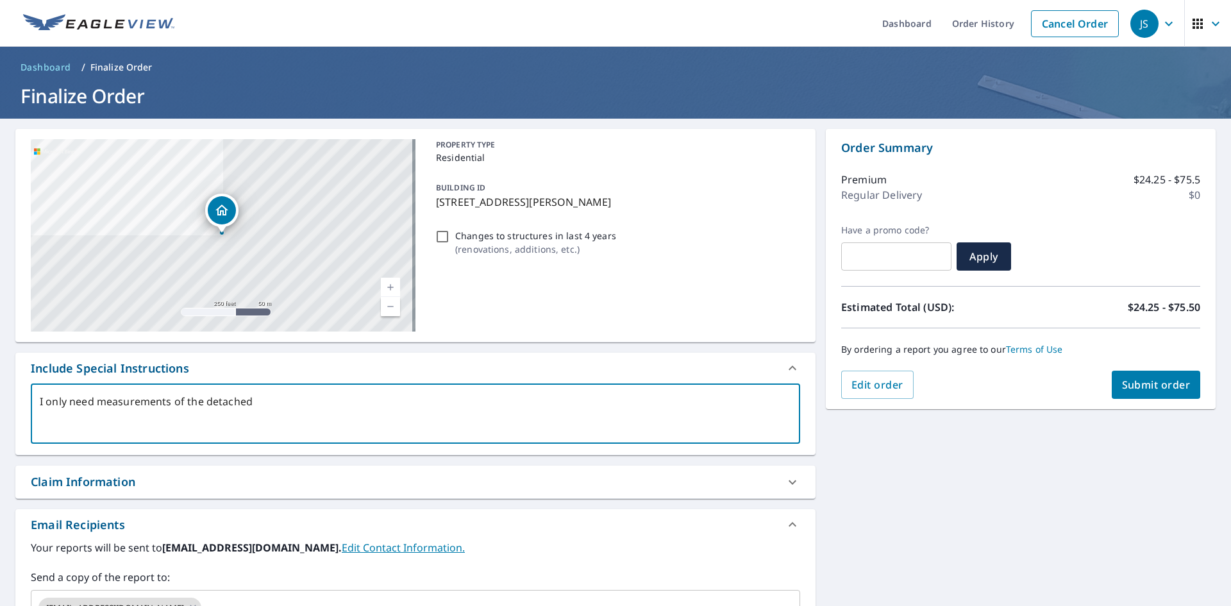
type textarea "I only need measurements of the detached"
type textarea "x"
checkbox input "true"
type textarea "I only need measurements of the detached g"
type textarea "x"
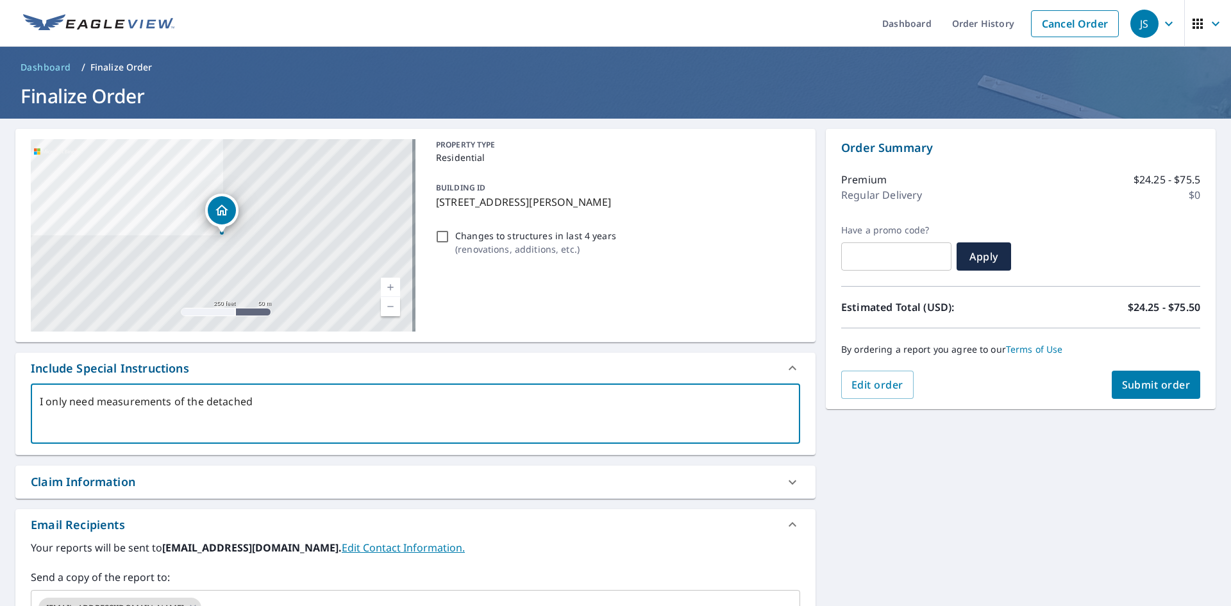
checkbox input "true"
type textarea "I only need measurements of the detached ga"
type textarea "x"
checkbox input "true"
type textarea "I only need measurements of the detached gar"
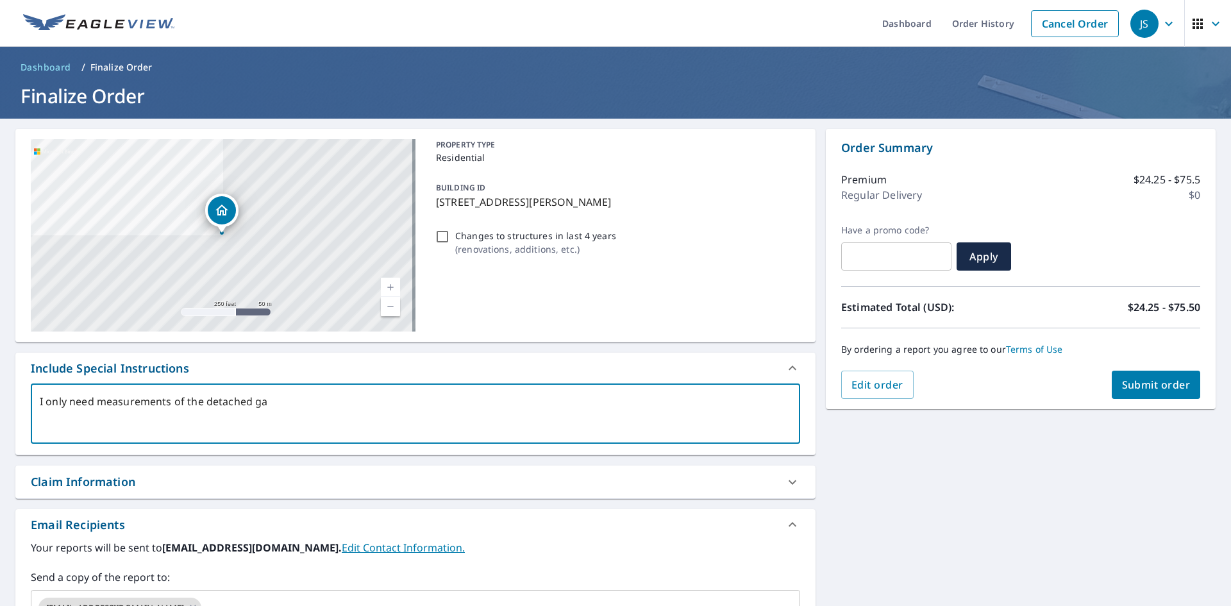
type textarea "x"
checkbox input "true"
type textarea "I only need measurements of the detached gara"
type textarea "x"
checkbox input "true"
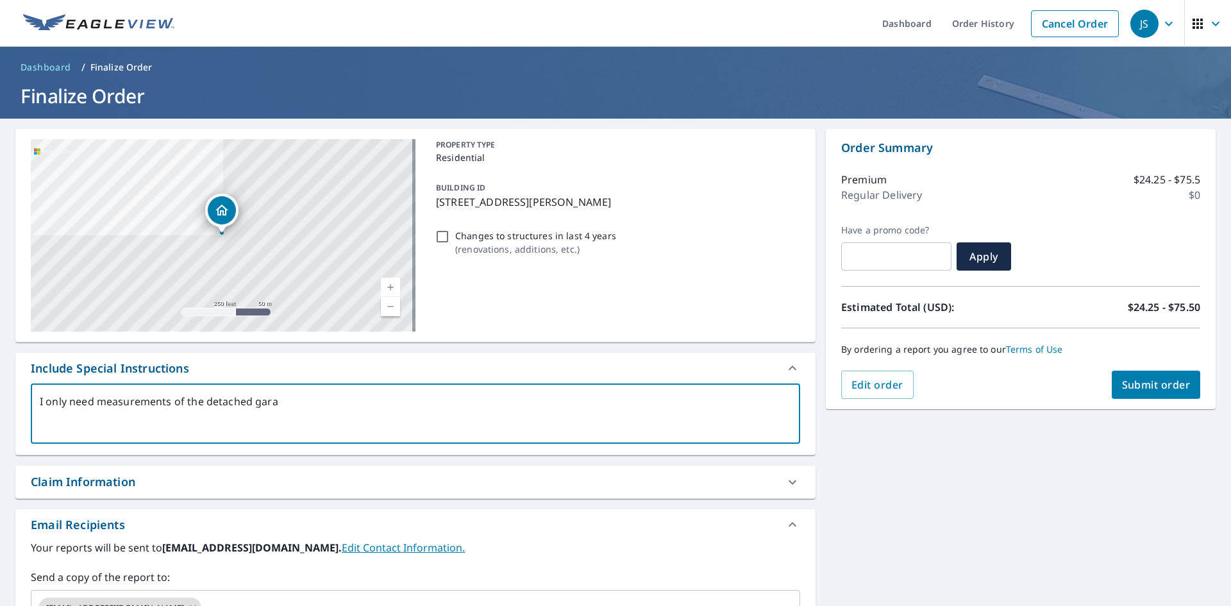
type textarea "I only need measurements of the detached garag"
type textarea "x"
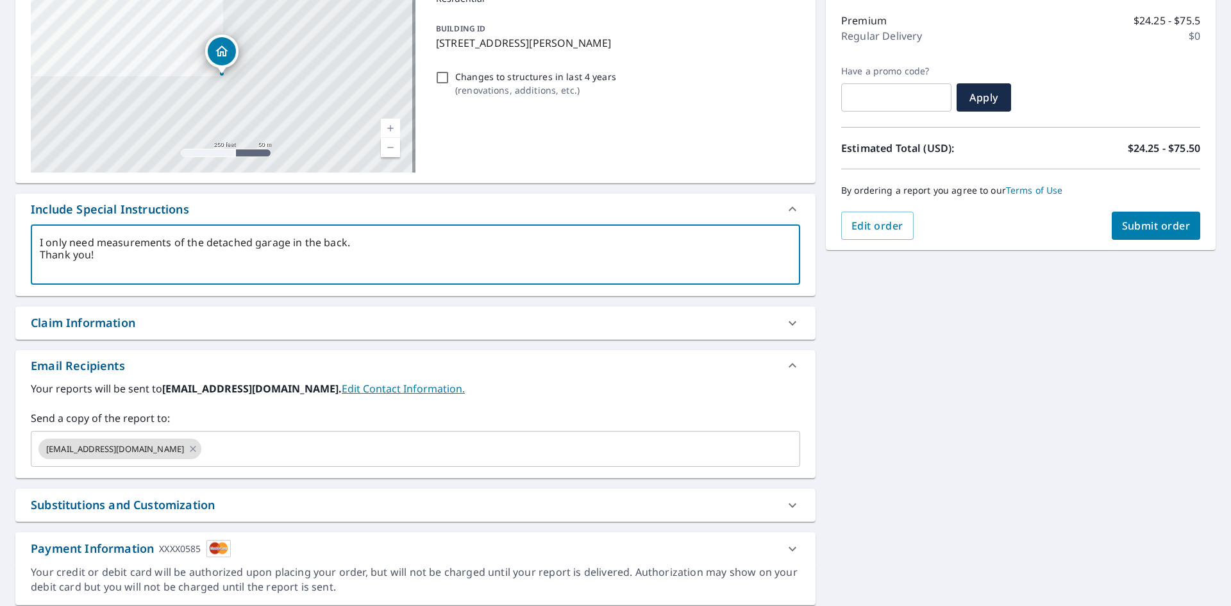
scroll to position [192, 0]
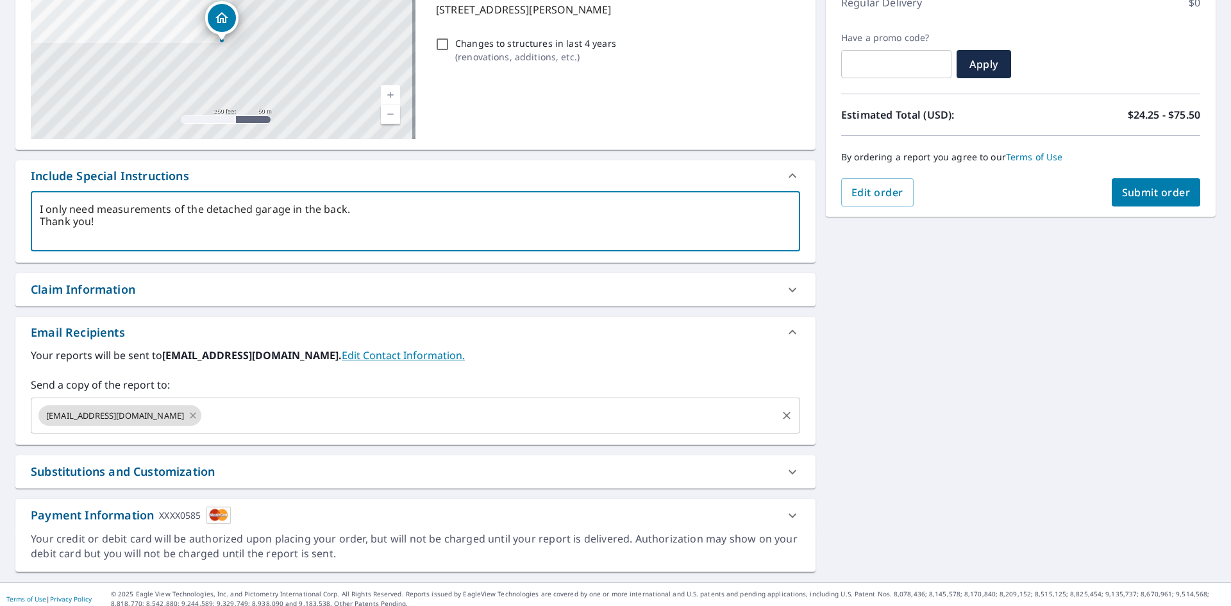
click at [188, 417] on icon at bounding box center [193, 415] width 10 height 14
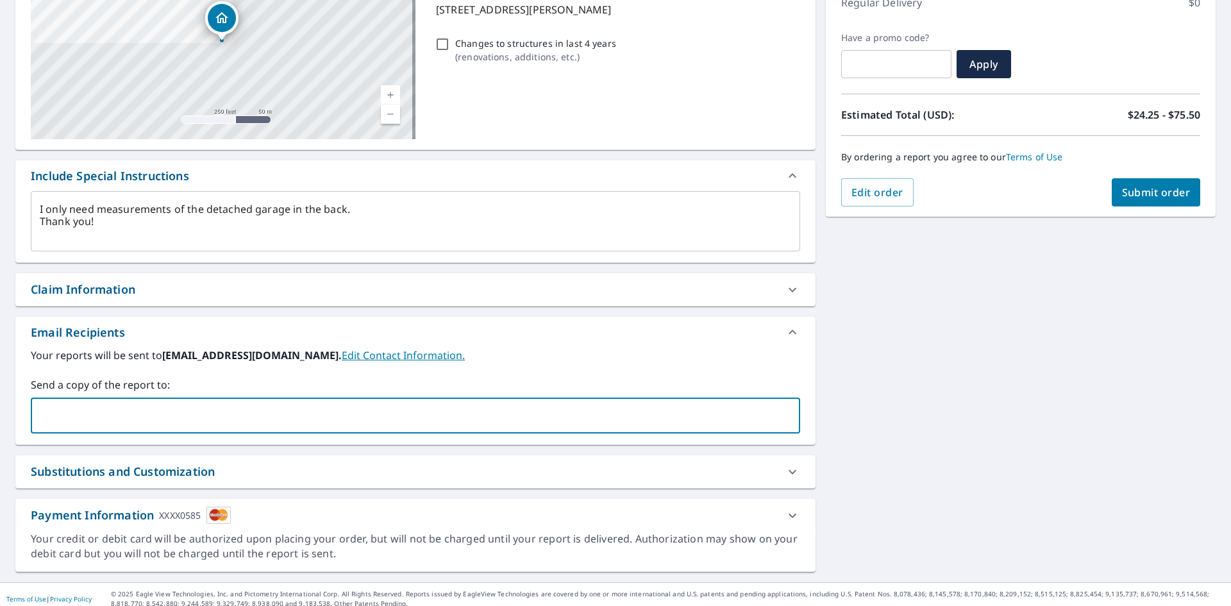
click at [110, 415] on input "text" at bounding box center [406, 415] width 739 height 24
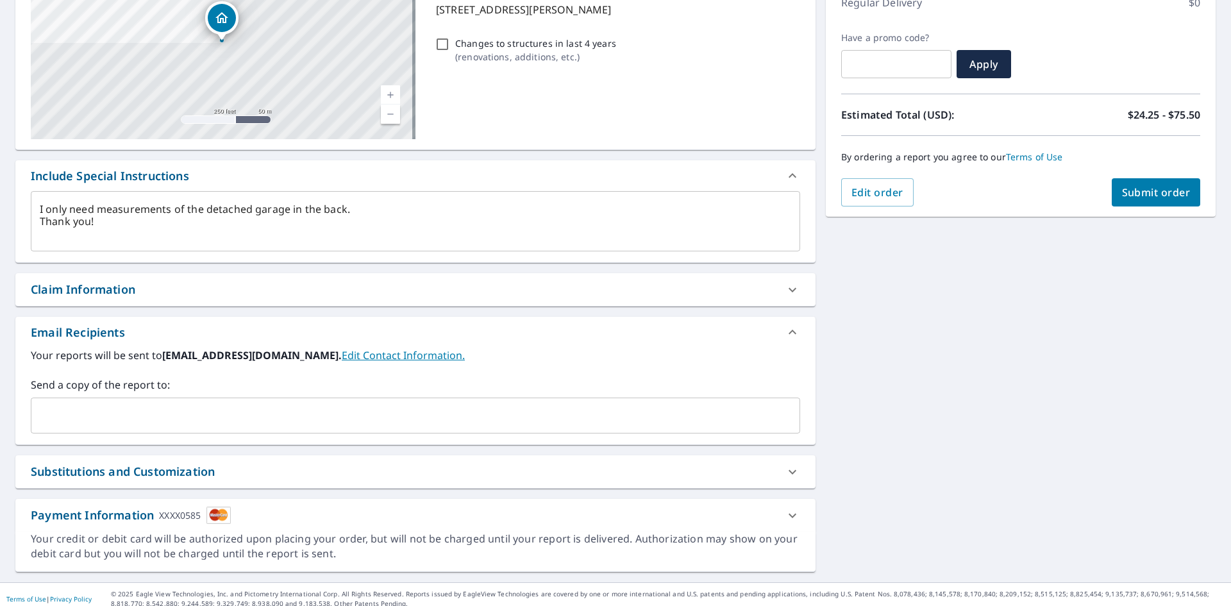
click at [149, 412] on input "text" at bounding box center [406, 415] width 739 height 24
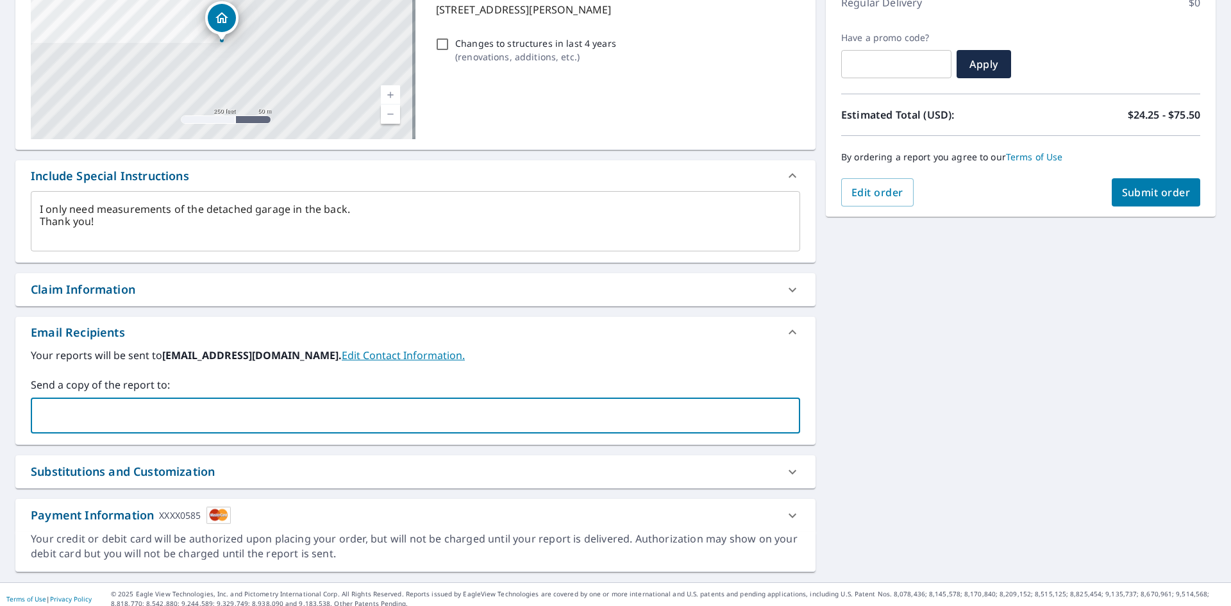
paste input "[EMAIL_ADDRESS][DOMAIN_NAME]"
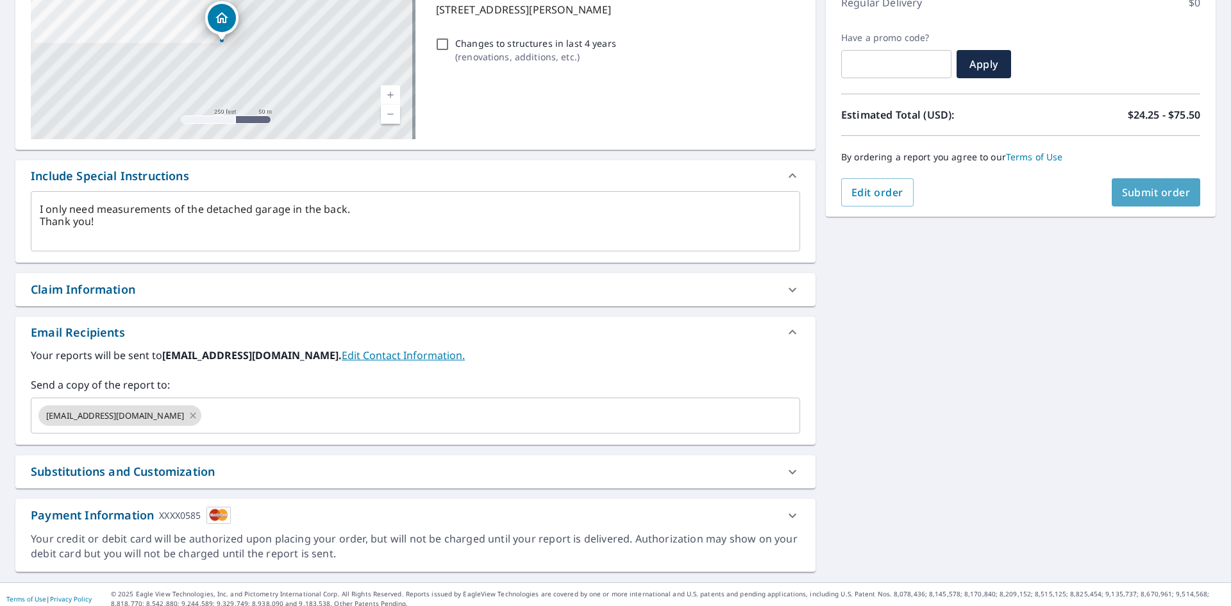
click at [1140, 194] on span "Submit order" at bounding box center [1156, 192] width 69 height 14
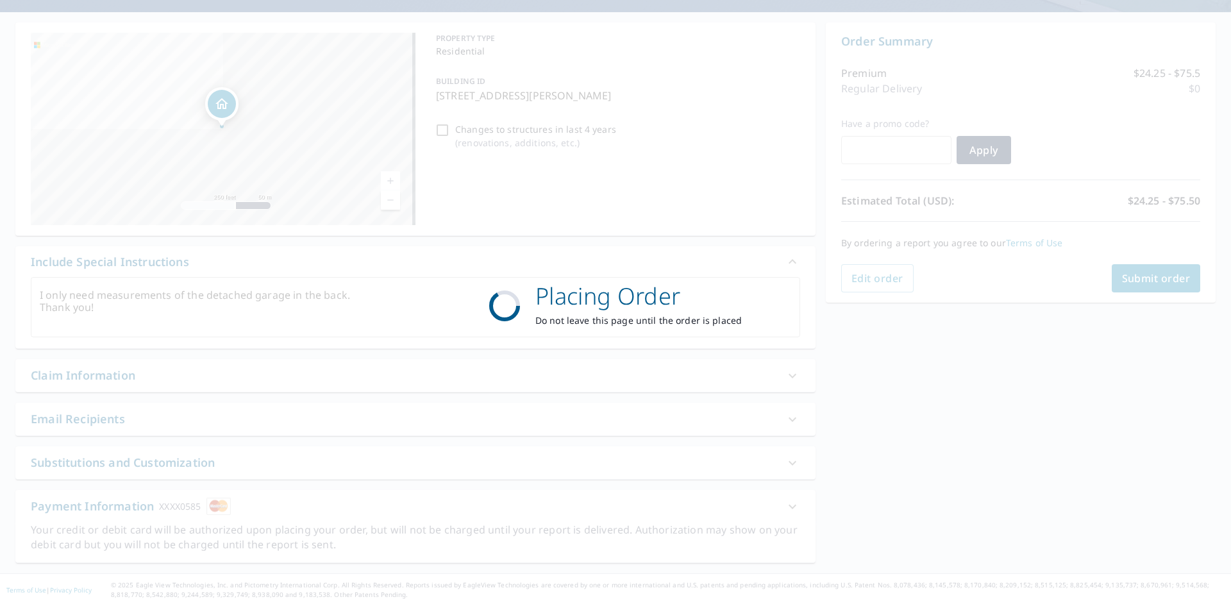
scroll to position [106, 0]
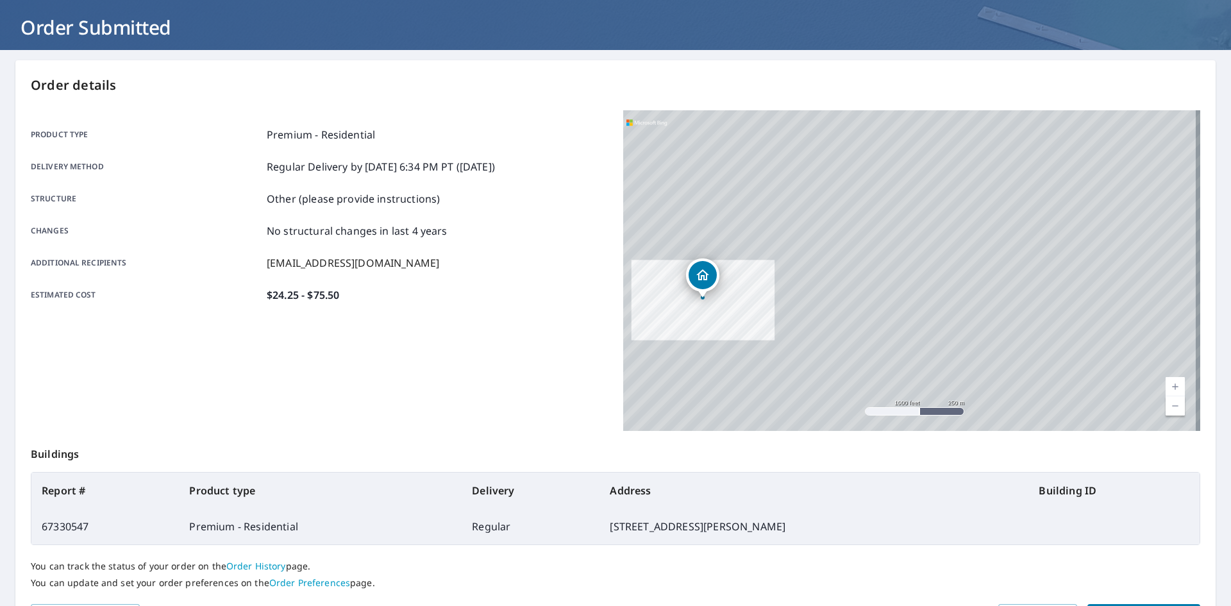
scroll to position [149, 0]
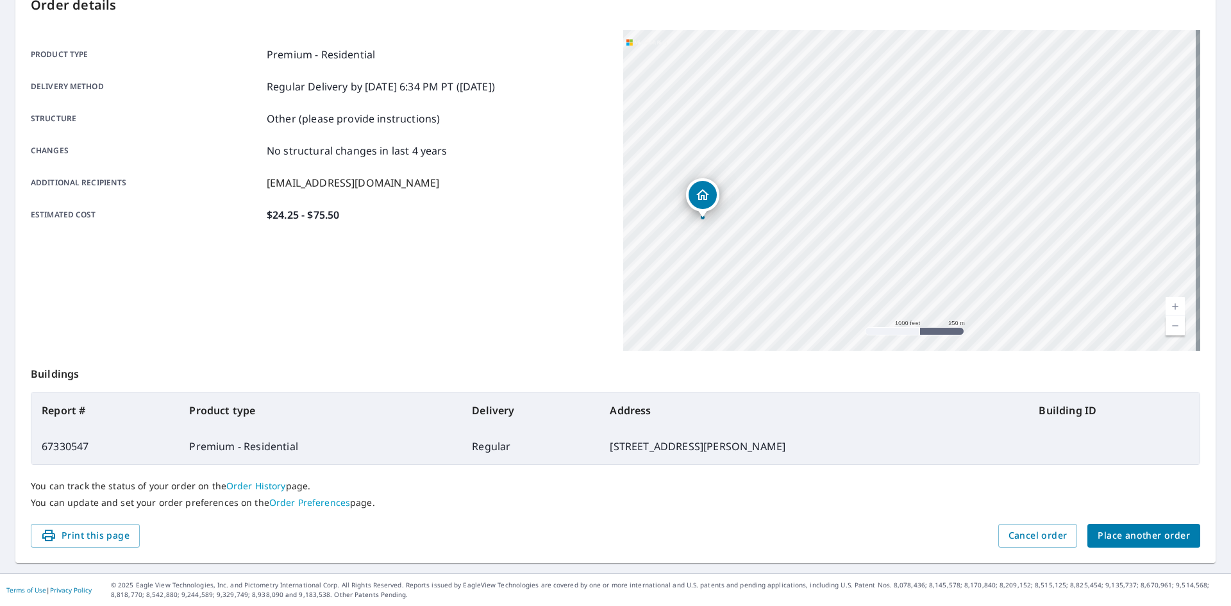
click at [1149, 530] on span "Place another order" at bounding box center [1144, 536] width 92 height 16
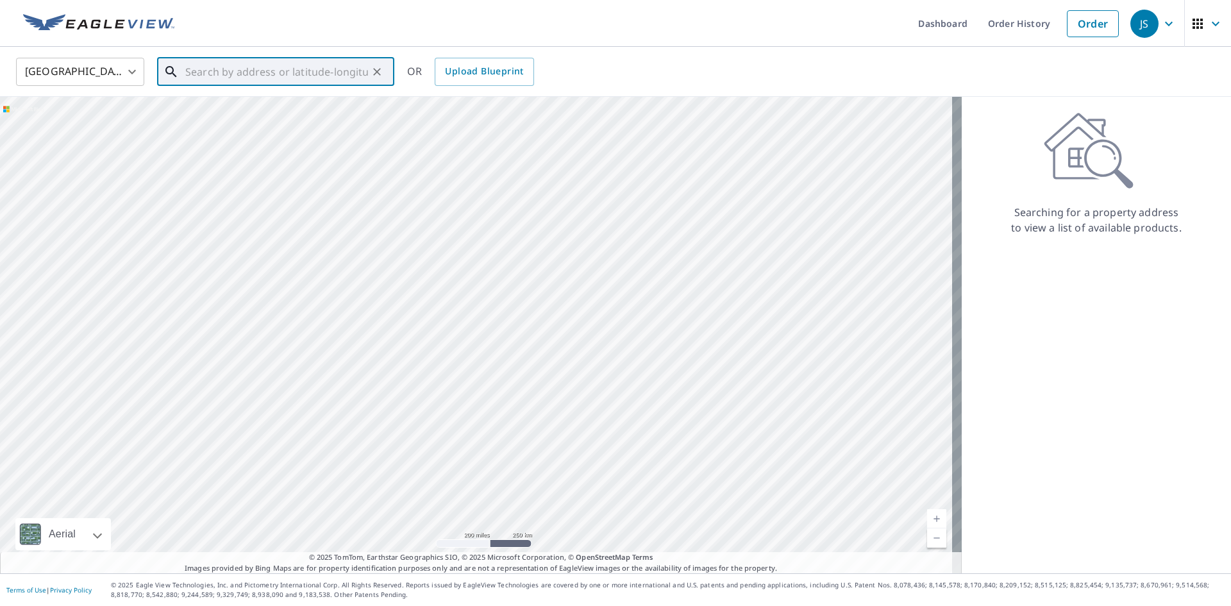
click at [279, 76] on input "text" at bounding box center [276, 72] width 183 height 36
click at [285, 122] on p "[GEOGRAPHIC_DATA], [GEOGRAPHIC_DATA] 45036" at bounding box center [283, 130] width 201 height 26
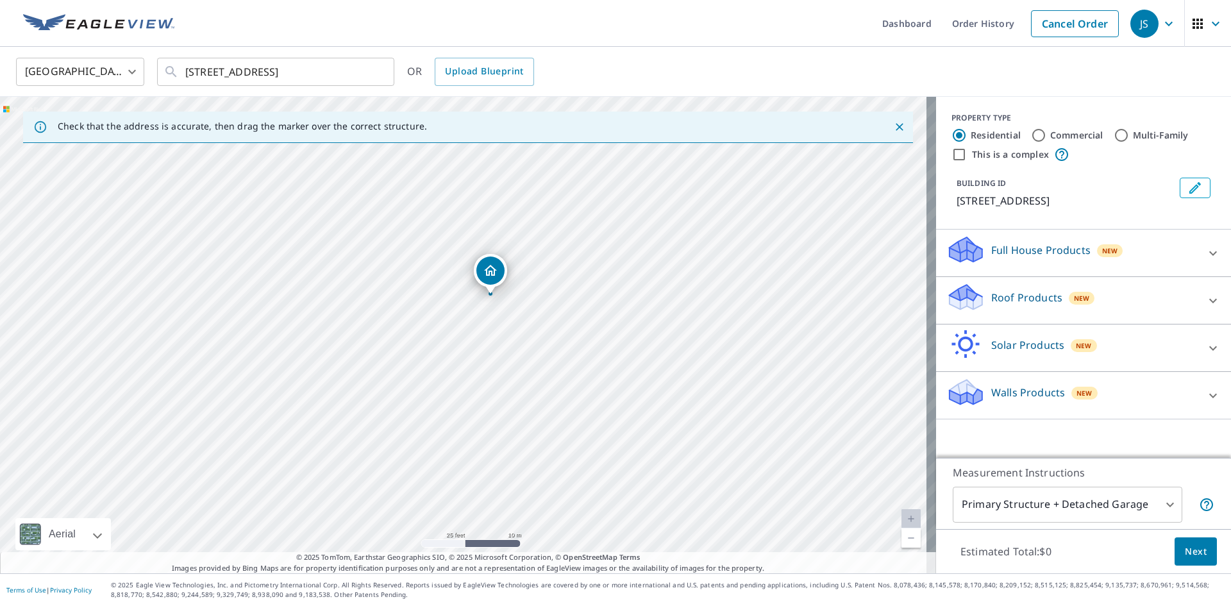
drag, startPoint x: 691, startPoint y: 390, endPoint x: 718, endPoint y: 351, distance: 47.5
click at [718, 351] on div "[STREET_ADDRESS]" at bounding box center [468, 335] width 936 height 476
drag, startPoint x: 492, startPoint y: 269, endPoint x: 585, endPoint y: 406, distance: 165.2
drag, startPoint x: 499, startPoint y: 199, endPoint x: 508, endPoint y: 283, distance: 84.5
click at [508, 283] on div "[STREET_ADDRESS]" at bounding box center [468, 335] width 936 height 476
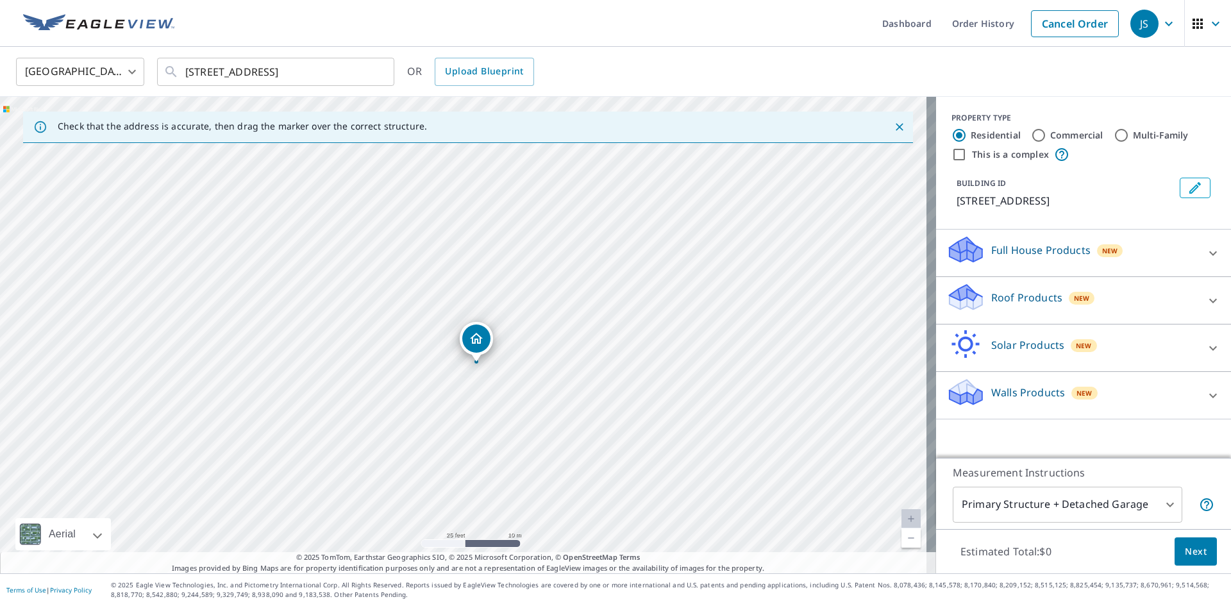
drag, startPoint x: 641, startPoint y: 338, endPoint x: 644, endPoint y: 283, distance: 55.2
click at [644, 283] on div "[STREET_ADDRESS]" at bounding box center [468, 335] width 936 height 476
click at [1111, 503] on body "JS JS Dashboard Order History Cancel Order JS [GEOGRAPHIC_DATA] [GEOGRAPHIC_DAT…" at bounding box center [615, 303] width 1231 height 606
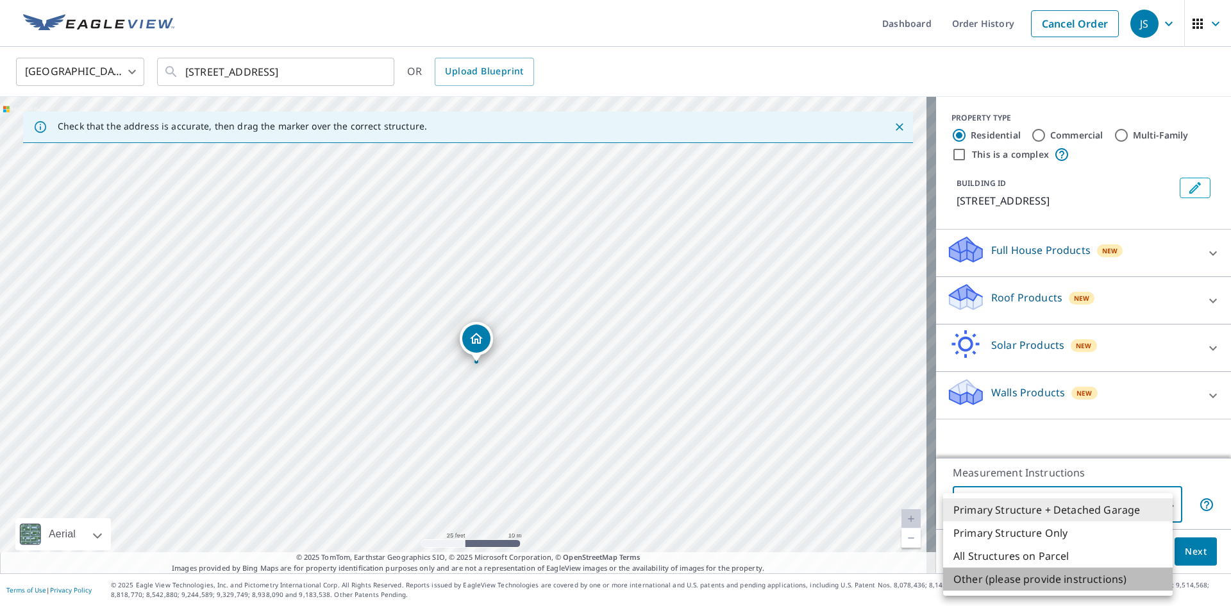
click at [1039, 580] on li "Other (please provide instructions)" at bounding box center [1058, 578] width 230 height 23
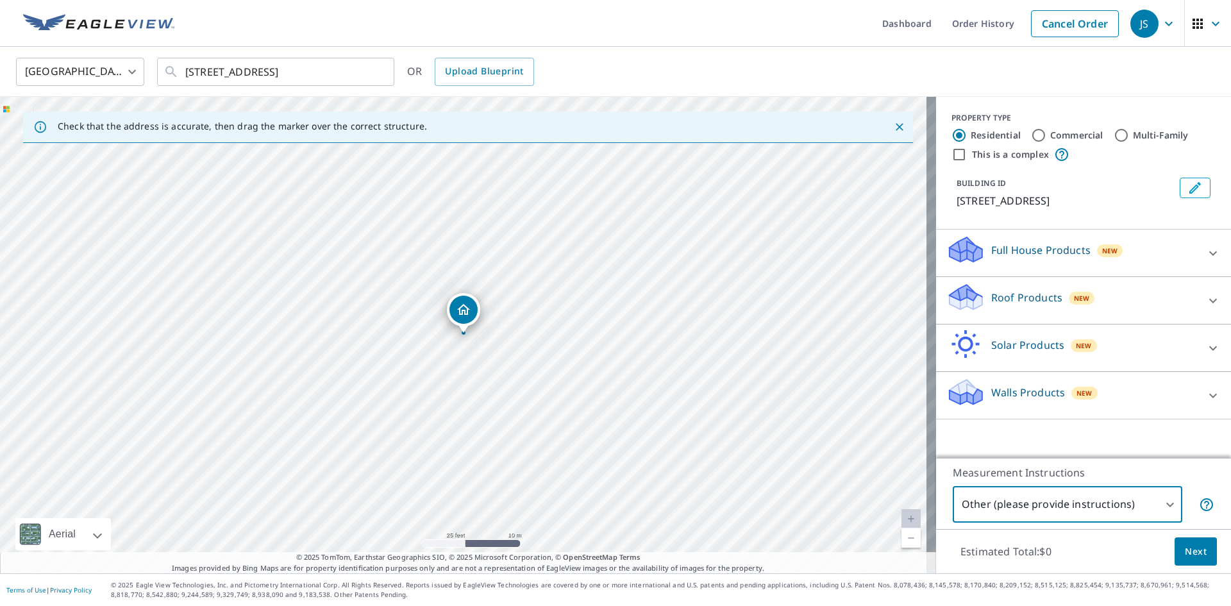
click at [1084, 310] on div "Roof Products New" at bounding box center [1071, 300] width 251 height 37
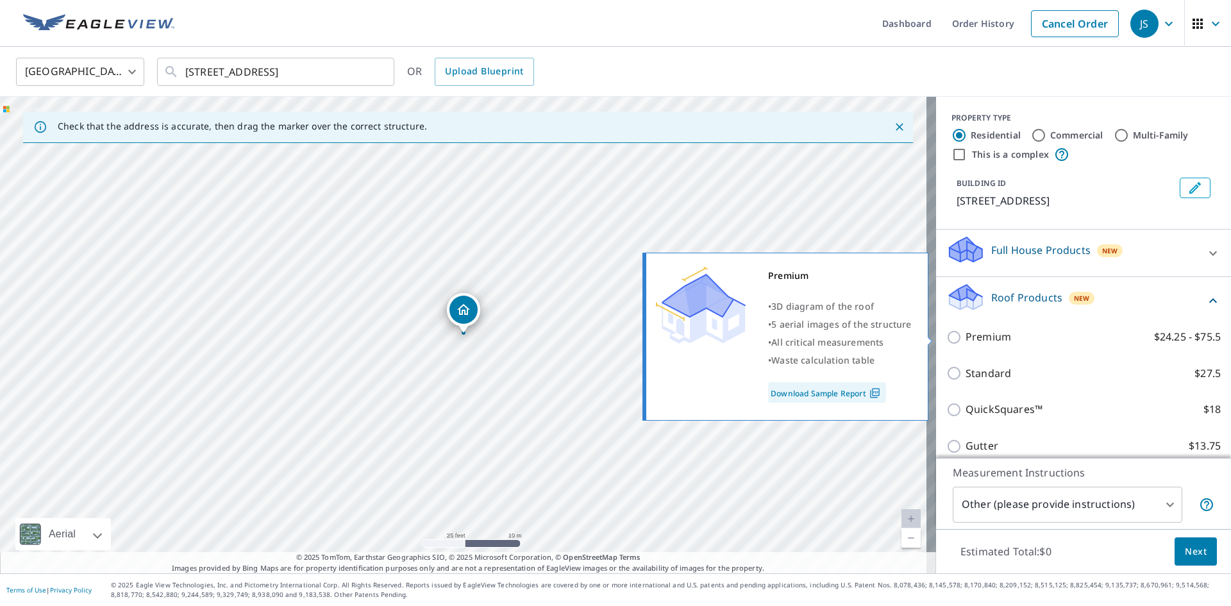
click at [997, 340] on p "Premium" at bounding box center [988, 337] width 46 height 16
click at [965, 340] on input "Premium $24.25 - $75.5" at bounding box center [955, 337] width 19 height 15
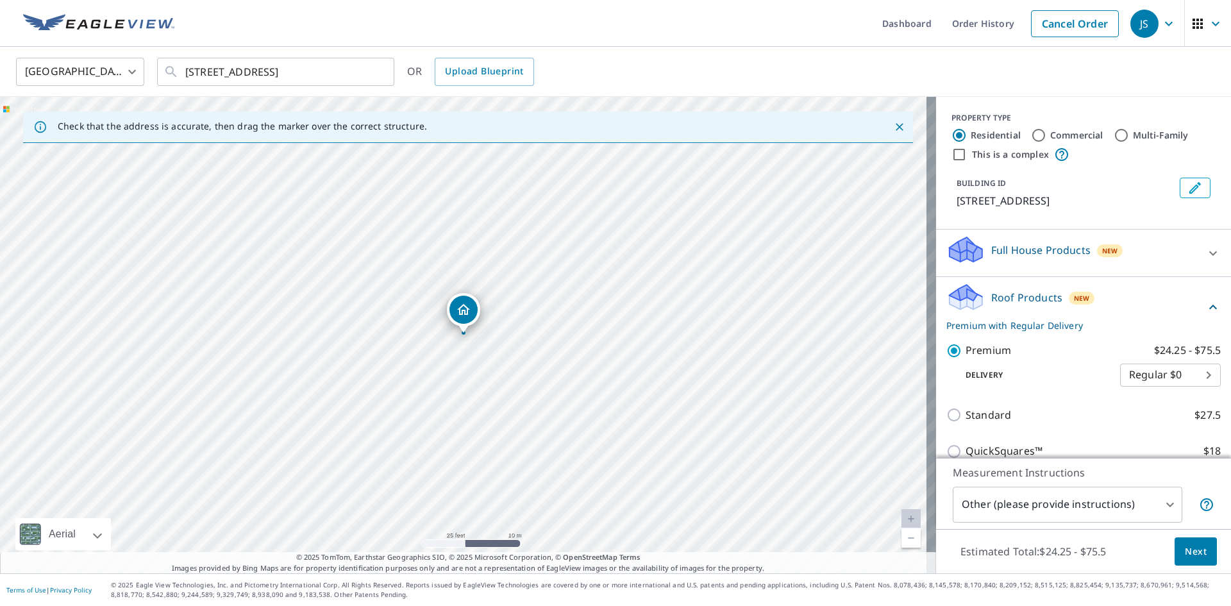
click at [1187, 549] on span "Next" at bounding box center [1196, 552] width 22 height 16
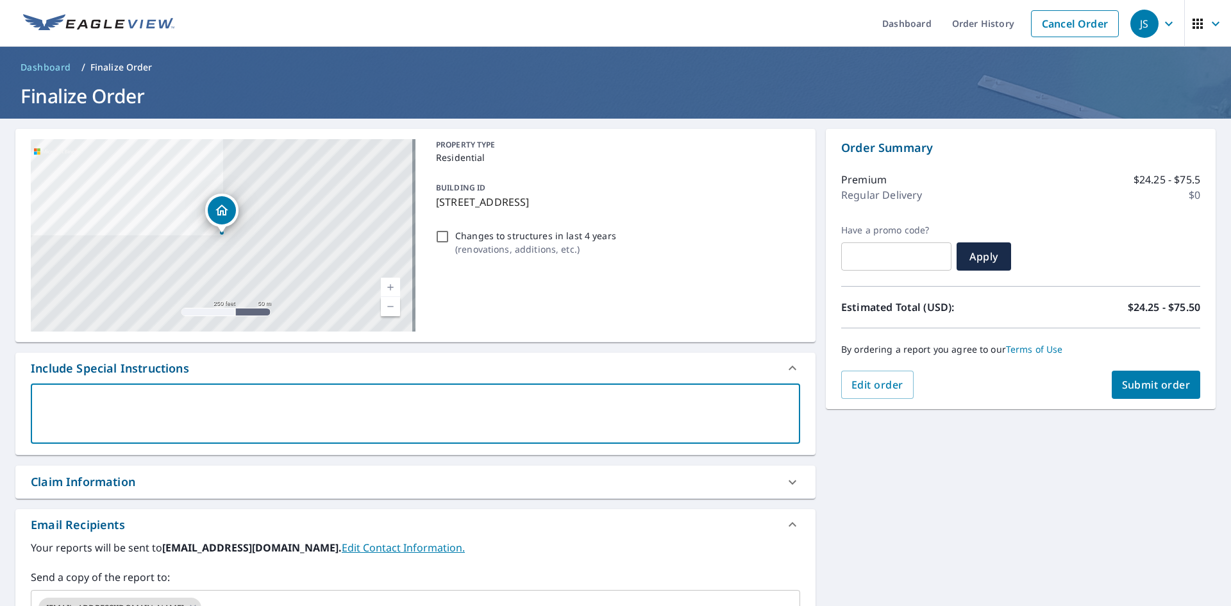
click at [133, 396] on textarea at bounding box center [415, 414] width 751 height 37
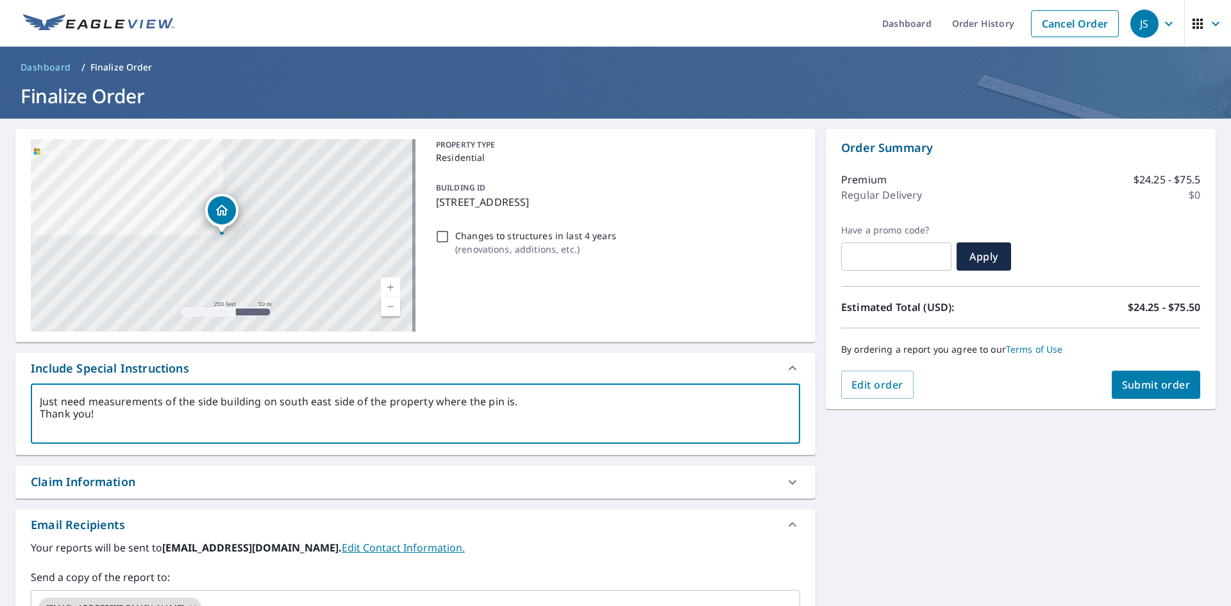
click at [1154, 380] on span "Submit order" at bounding box center [1156, 385] width 69 height 14
